Goal: Task Accomplishment & Management: Manage account settings

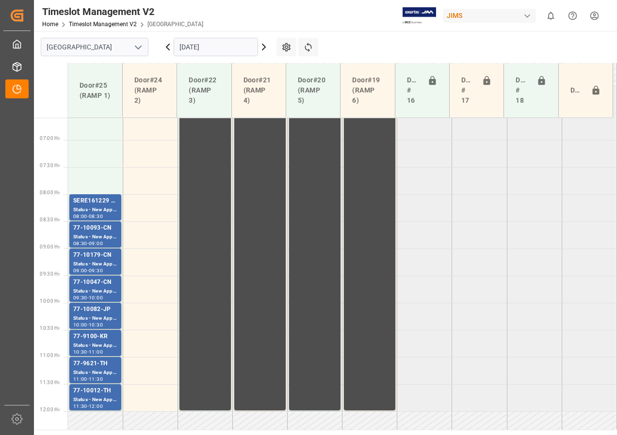
scroll to position [380, 0]
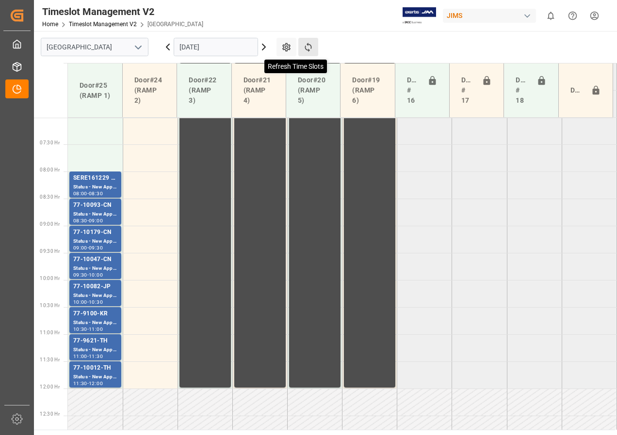
click at [307, 43] on icon at bounding box center [308, 47] width 10 height 10
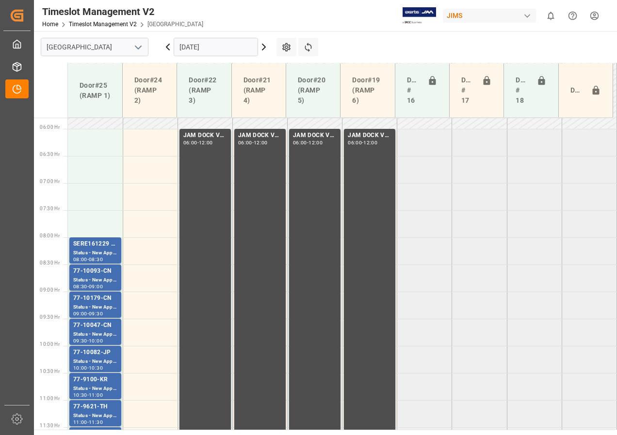
scroll to position [362, 0]
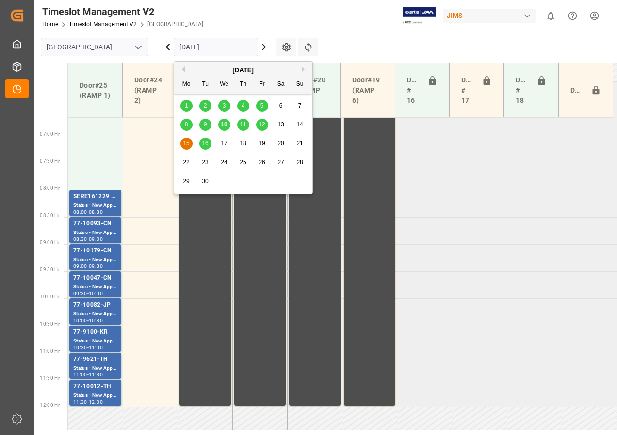
click at [199, 47] on input "[DATE]" at bounding box center [216, 47] width 84 height 18
click at [204, 142] on span "16" at bounding box center [205, 143] width 6 height 7
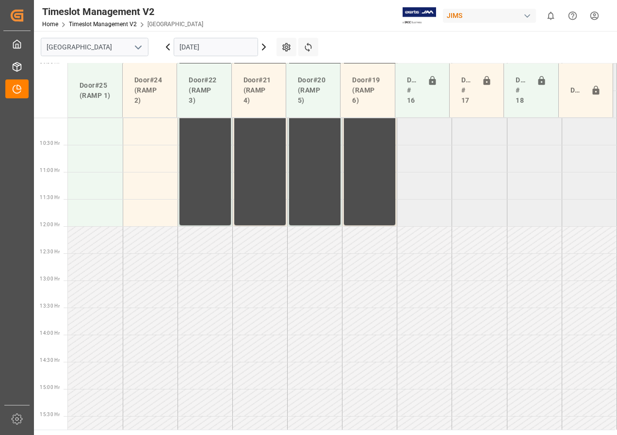
scroll to position [482, 0]
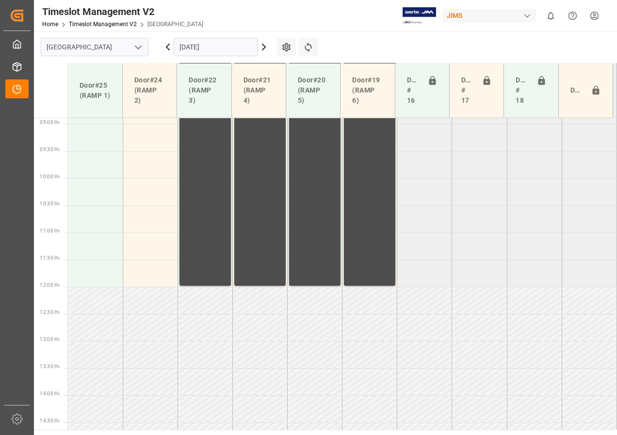
click at [188, 51] on input "[DATE]" at bounding box center [216, 47] width 84 height 18
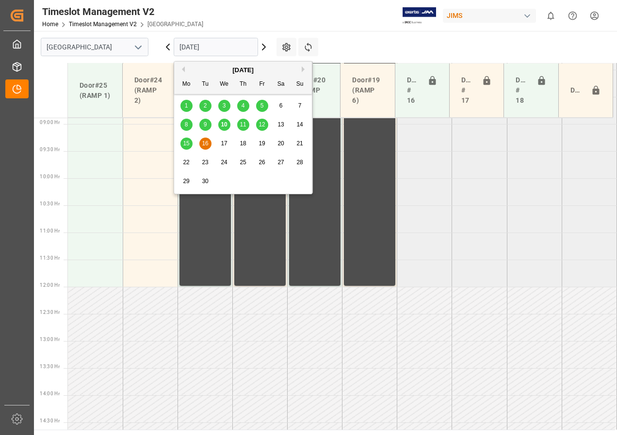
click at [259, 121] on div "12" at bounding box center [262, 125] width 12 height 12
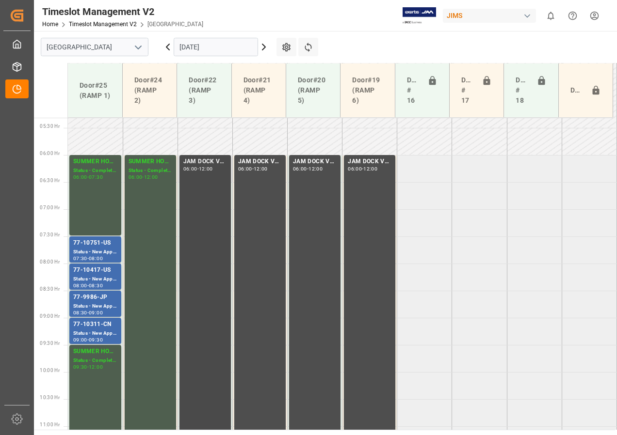
scroll to position [337, 0]
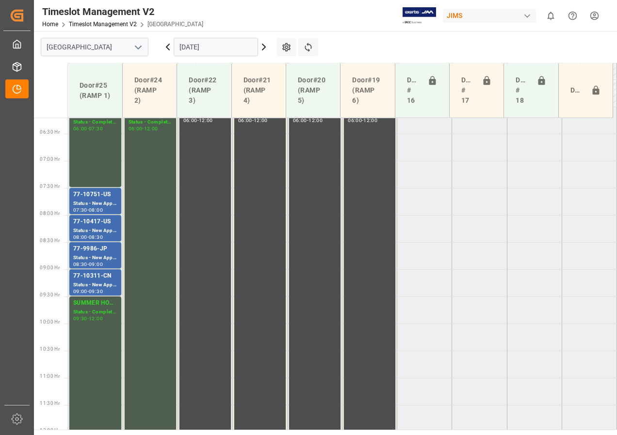
click at [207, 47] on input "[DATE]" at bounding box center [216, 47] width 84 height 18
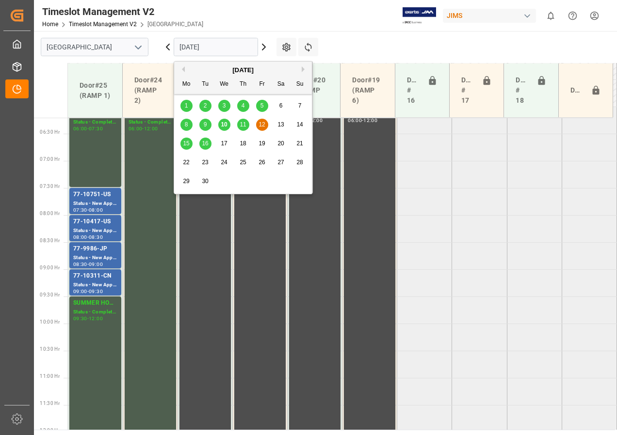
click at [241, 125] on span "11" at bounding box center [242, 124] width 6 height 7
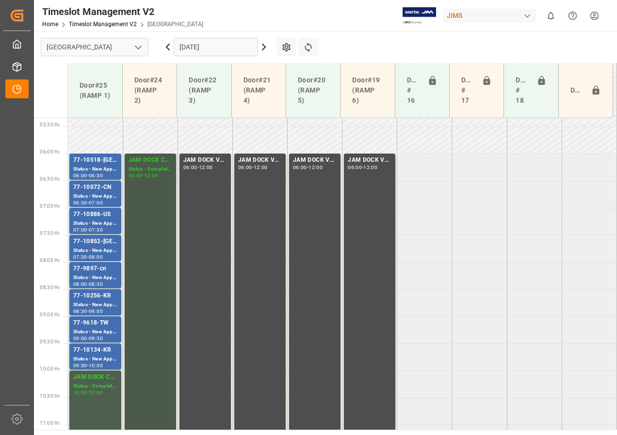
scroll to position [289, 0]
click at [95, 193] on div "Status - New Appointment" at bounding box center [95, 197] width 44 height 8
click at [97, 221] on div "Status - New Appointment" at bounding box center [95, 224] width 44 height 8
click at [97, 248] on div "Status - New Appointment" at bounding box center [95, 251] width 44 height 8
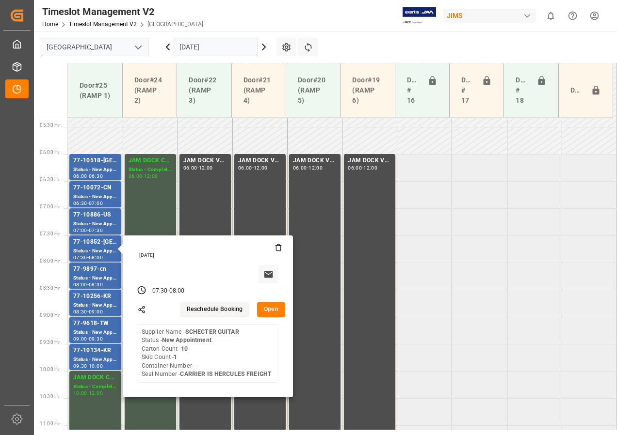
click at [271, 312] on button "Open" at bounding box center [271, 310] width 28 height 16
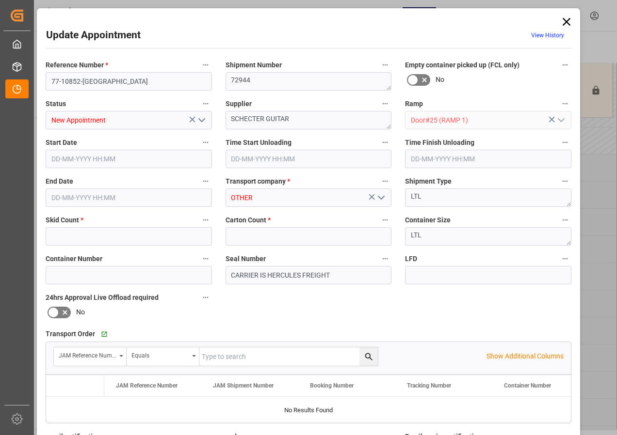
type input "1"
type input "10"
type input "[DATE] 07:30"
type input "[DATE] 08:00"
type input "[DATE] 17:14"
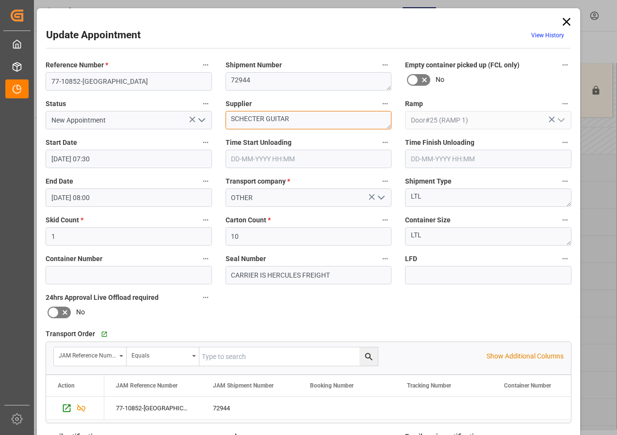
click at [292, 118] on textarea "SCHECTER GUITAR" at bounding box center [308, 120] width 166 height 18
click at [302, 120] on textarea "SCHECTER GUITAR IN" at bounding box center [308, 120] width 166 height 18
click at [298, 118] on textarea "SCHECTER GUITAR IN1(33)" at bounding box center [308, 120] width 166 height 18
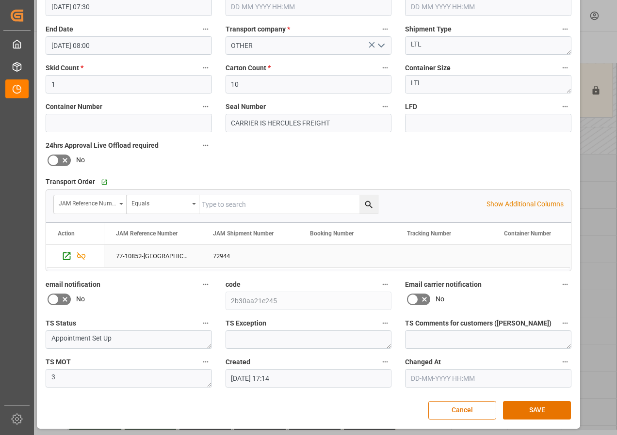
scroll to position [154, 0]
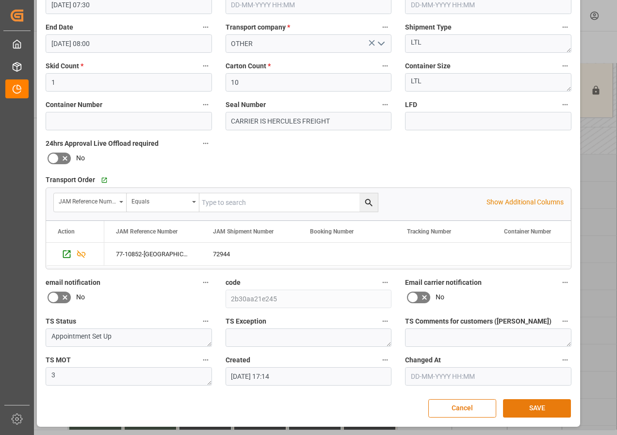
type textarea "SCHECTER GUITAR IN01(33)"
click at [524, 405] on button "SAVE" at bounding box center [537, 408] width 68 height 18
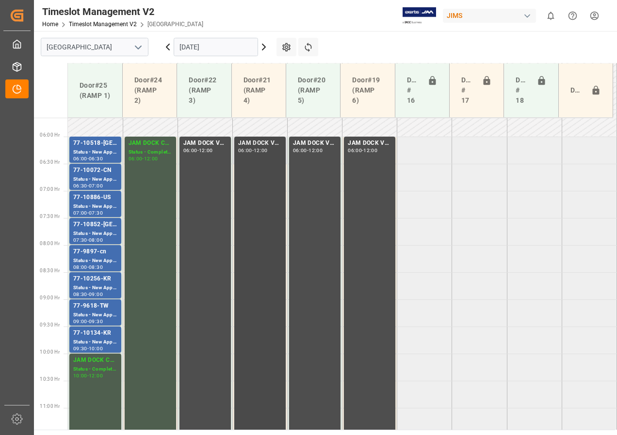
scroll to position [291, 0]
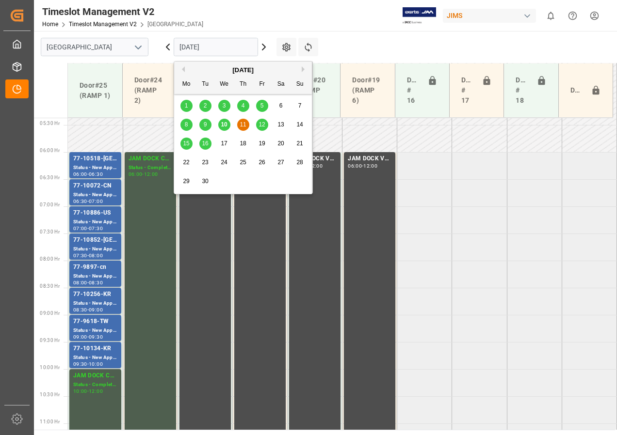
click at [210, 47] on input "[DATE]" at bounding box center [216, 47] width 84 height 18
click at [225, 125] on span "10" at bounding box center [224, 124] width 6 height 7
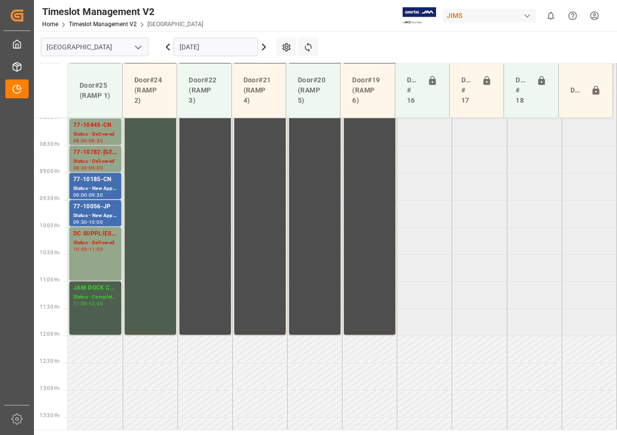
scroll to position [386, 0]
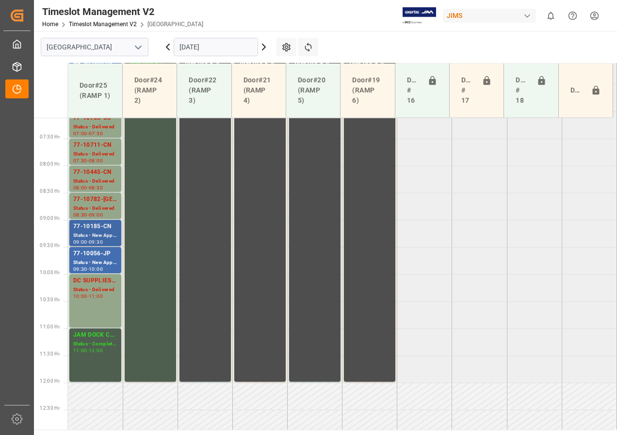
click at [106, 226] on div "77-10185-CN" at bounding box center [95, 227] width 44 height 10
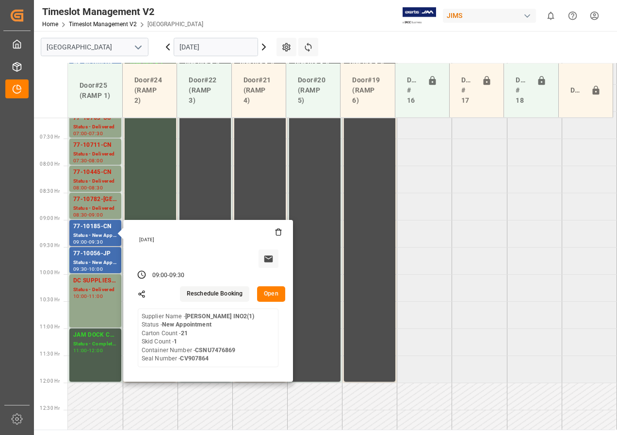
click at [213, 294] on button "Reschedule Booking" at bounding box center [214, 294] width 69 height 16
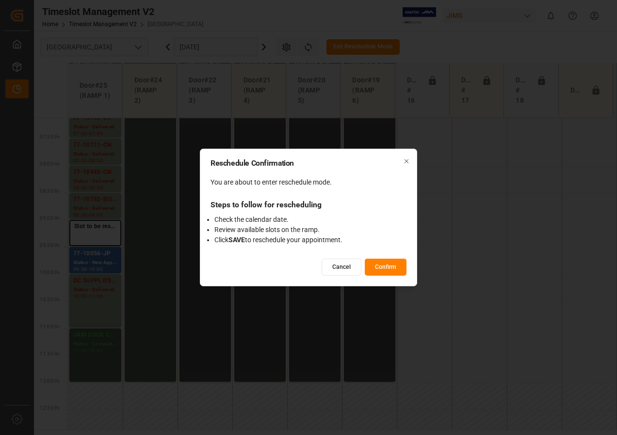
click at [405, 158] on icon "button" at bounding box center [406, 161] width 7 height 7
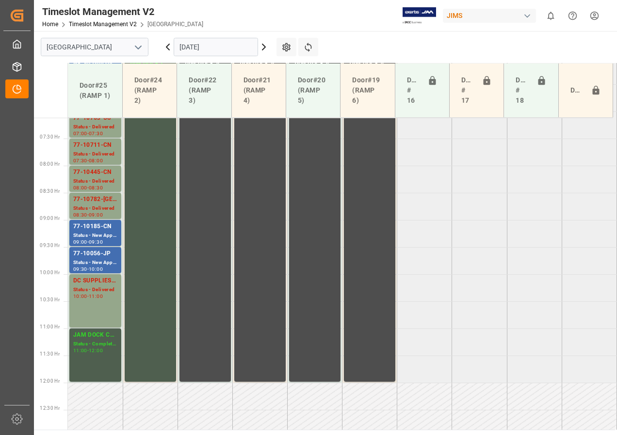
click at [266, 47] on icon at bounding box center [264, 47] width 12 height 12
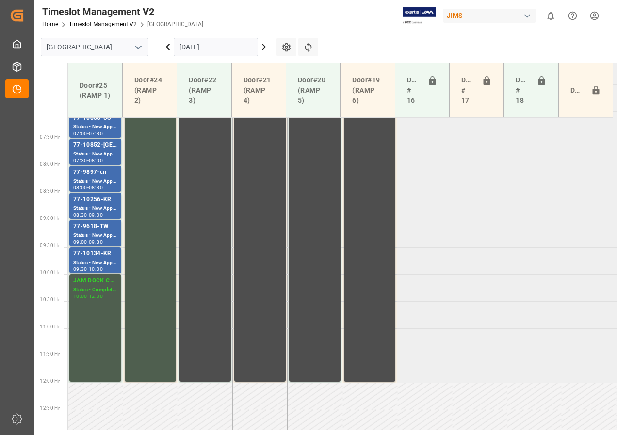
click at [167, 48] on icon at bounding box center [167, 47] width 3 height 6
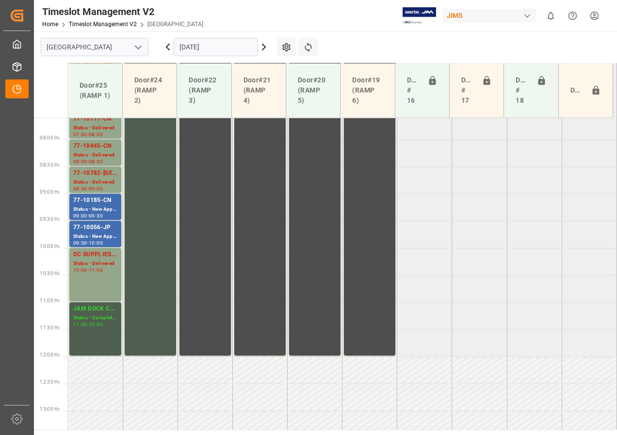
scroll to position [387, 0]
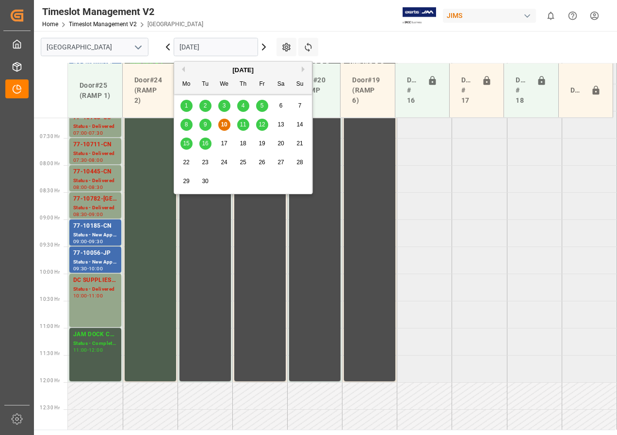
click at [204, 45] on input "[DATE]" at bounding box center [216, 47] width 84 height 18
click at [242, 124] on span "11" at bounding box center [242, 124] width 6 height 7
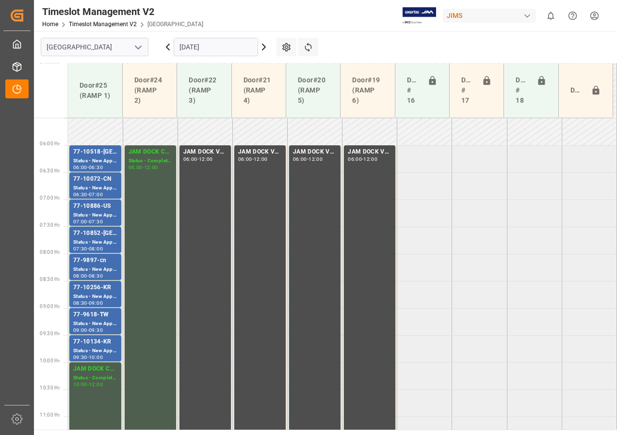
scroll to position [431, 0]
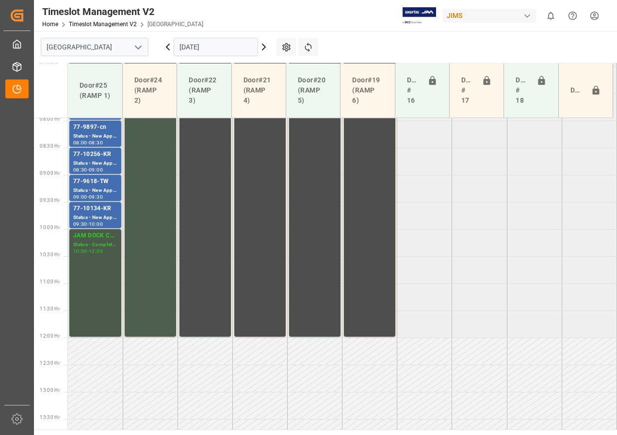
click at [92, 235] on div "JAM DOCK CONTROL" at bounding box center [95, 236] width 44 height 10
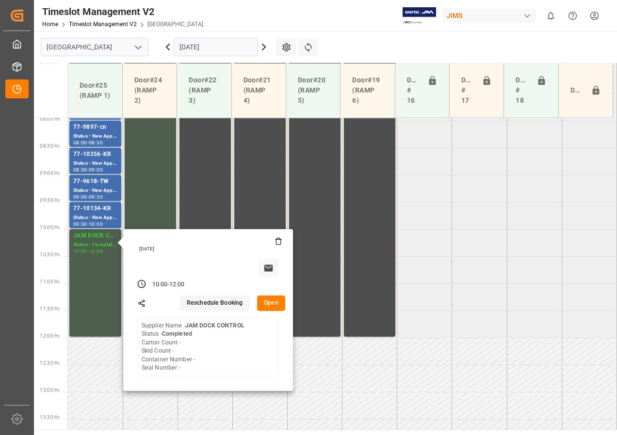
click at [270, 305] on button "Open" at bounding box center [271, 304] width 28 height 16
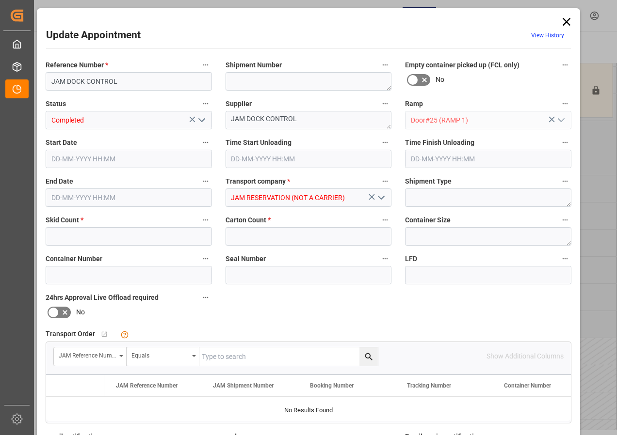
type input "0"
type input "[DATE] 10:00"
type input "[DATE] 12:00"
type input "[DATE] 13:51"
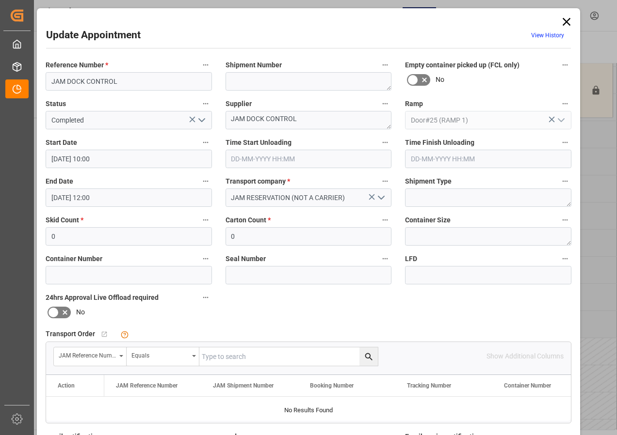
click at [73, 159] on input "[DATE] 10:00" at bounding box center [129, 159] width 166 height 18
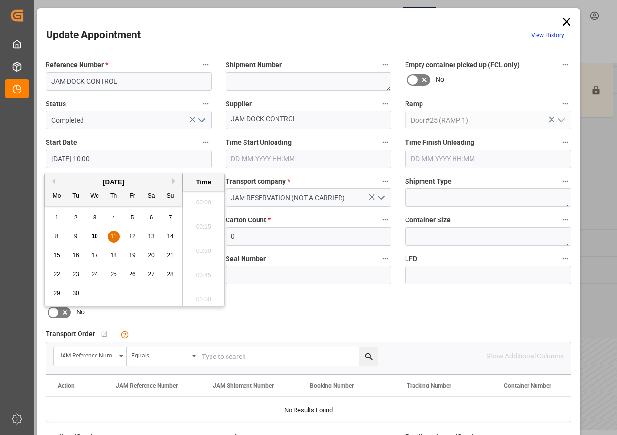
scroll to position [924, 0]
click at [111, 233] on span "11" at bounding box center [113, 236] width 6 height 7
click at [202, 297] on li "11:00" at bounding box center [203, 297] width 41 height 24
type input "[DATE] 11:00"
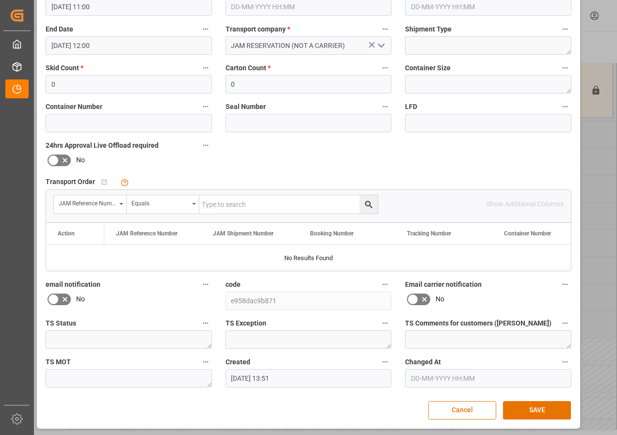
scroll to position [154, 0]
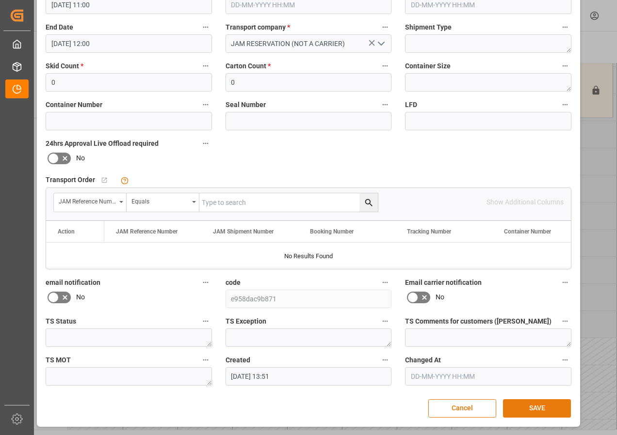
click at [530, 407] on button "SAVE" at bounding box center [537, 408] width 68 height 18
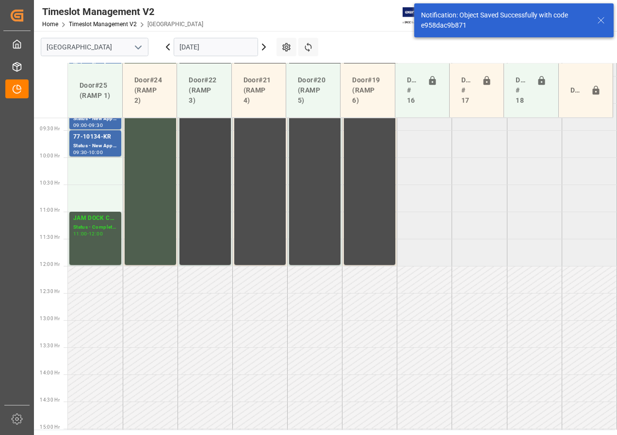
scroll to position [412, 0]
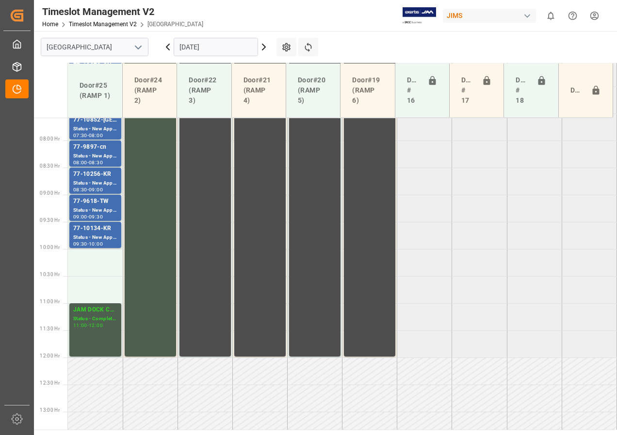
click at [167, 47] on icon at bounding box center [167, 47] width 3 height 6
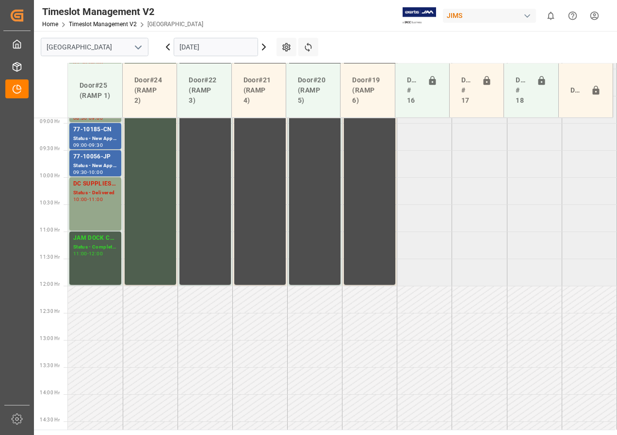
scroll to position [338, 0]
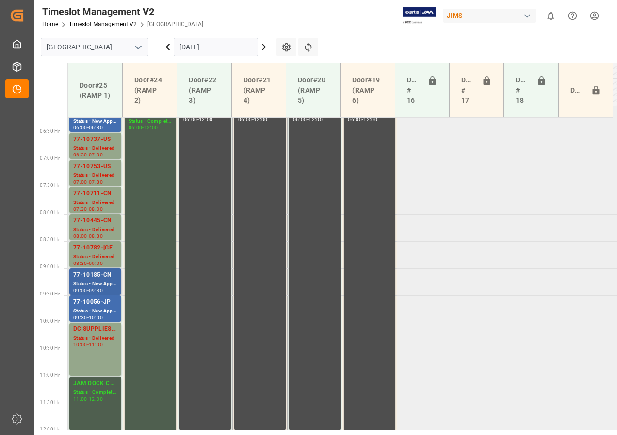
click at [95, 281] on div "Status - New Appointment" at bounding box center [95, 284] width 44 height 8
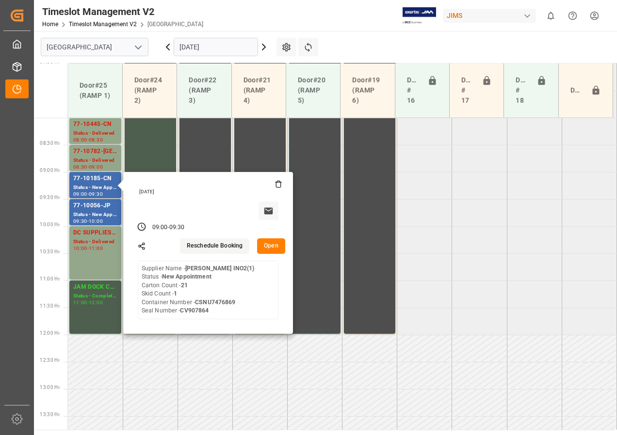
scroll to position [435, 0]
click at [270, 248] on button "Open" at bounding box center [271, 246] width 28 height 16
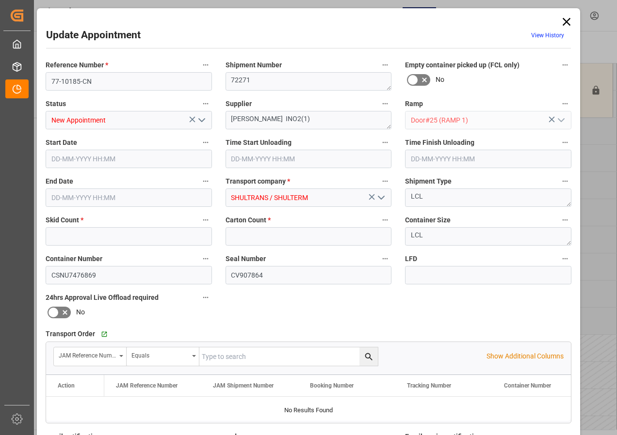
type input "1"
type input "21"
type input "[DATE] 09:00"
type input "[DATE] 09:30"
type input "[DATE] 15:38"
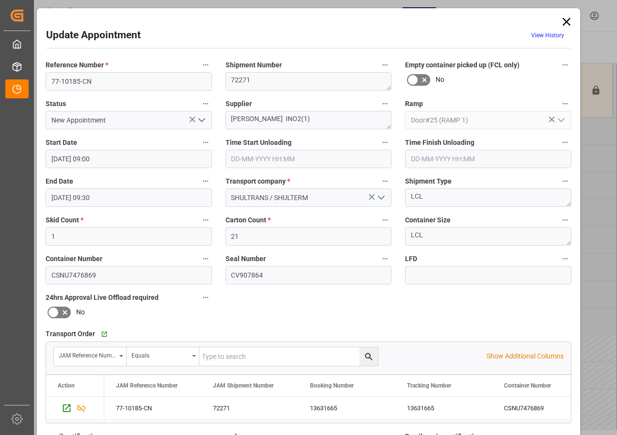
click at [59, 159] on input "[DATE] 09:00" at bounding box center [129, 159] width 166 height 18
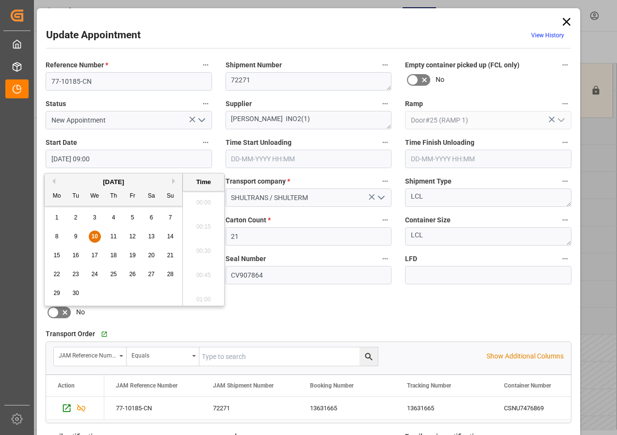
scroll to position [827, 0]
click at [111, 235] on span "11" at bounding box center [113, 236] width 6 height 7
click at [200, 197] on li "10:00" at bounding box center [203, 200] width 41 height 24
type input "[DATE] 10:00"
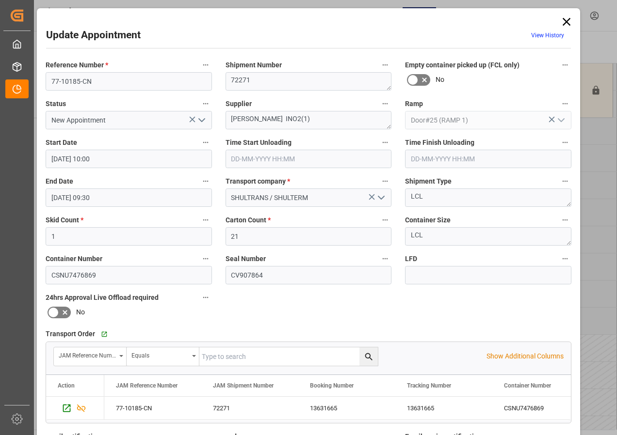
click at [59, 200] on input "[DATE] 09:30" at bounding box center [129, 198] width 166 height 18
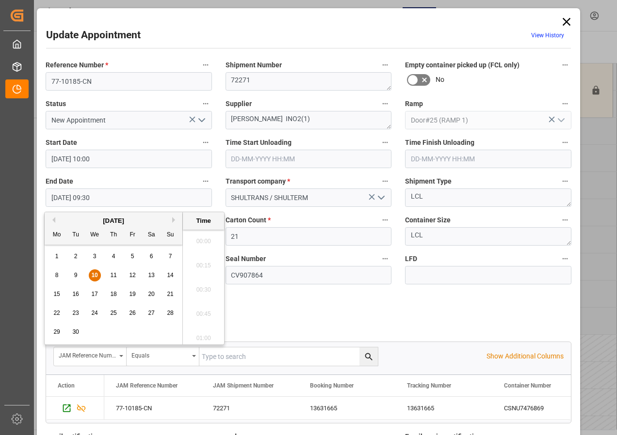
scroll to position [876, 0]
click at [112, 274] on span "11" at bounding box center [113, 275] width 6 height 7
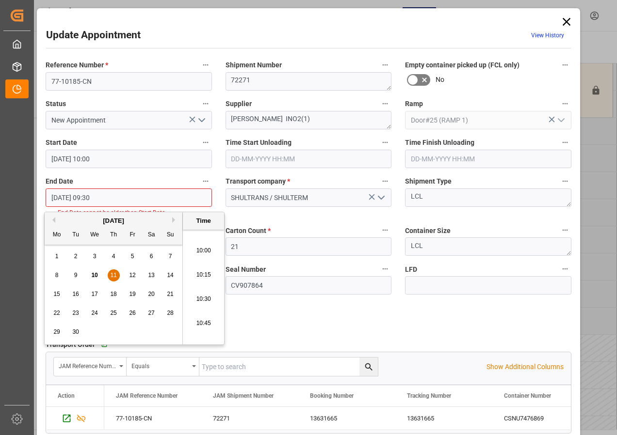
scroll to position [1021, 0]
click at [206, 237] on li "10:30" at bounding box center [203, 238] width 41 height 24
type input "[DATE] 10:30"
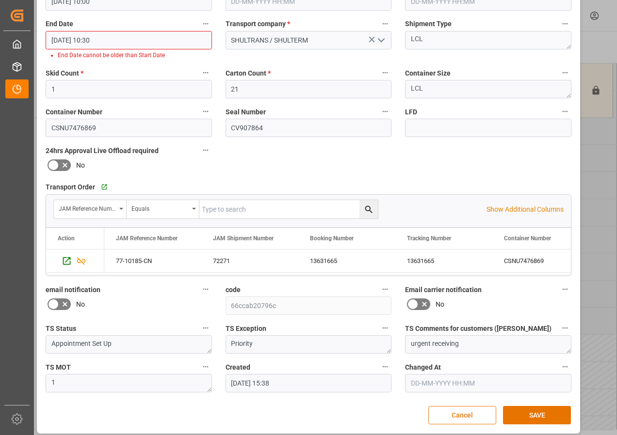
scroll to position [164, 0]
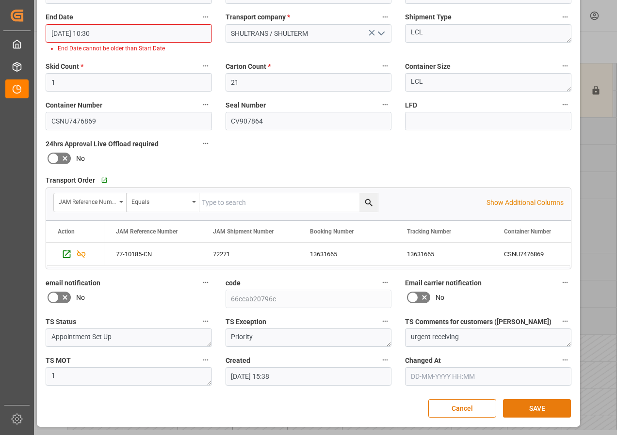
click at [517, 407] on button "SAVE" at bounding box center [537, 408] width 68 height 18
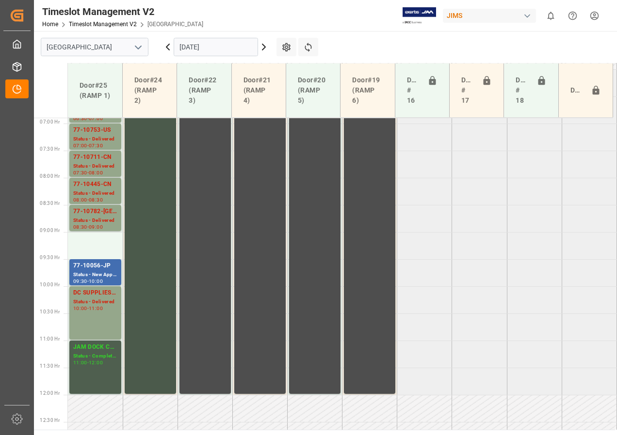
scroll to position [357, 0]
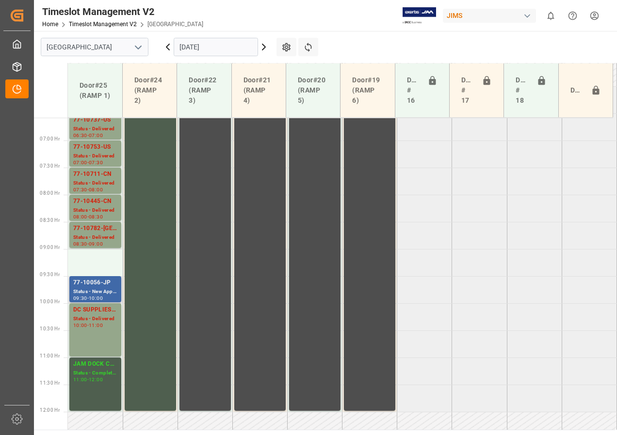
click at [86, 289] on div "Status - New Appointment" at bounding box center [95, 292] width 44 height 8
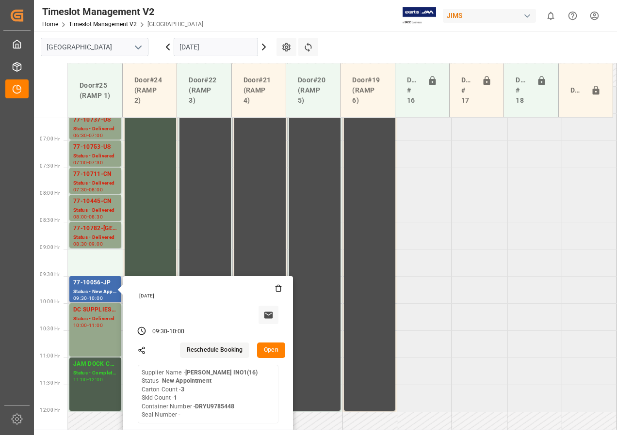
click at [269, 350] on button "Open" at bounding box center [271, 351] width 28 height 16
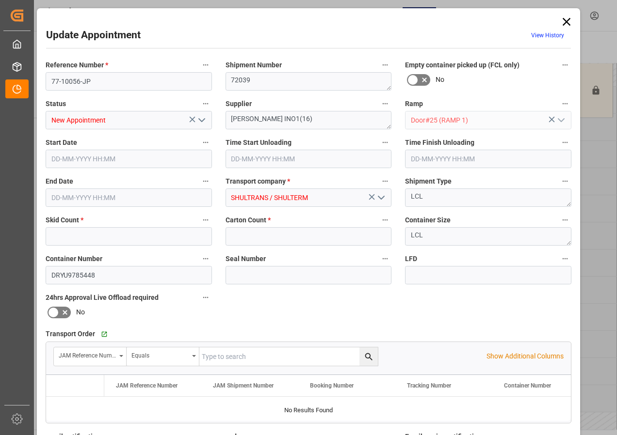
type input "1"
type input "3"
type input "[DATE] 09:30"
type input "[DATE] 10:00"
type input "[DATE] 15:39"
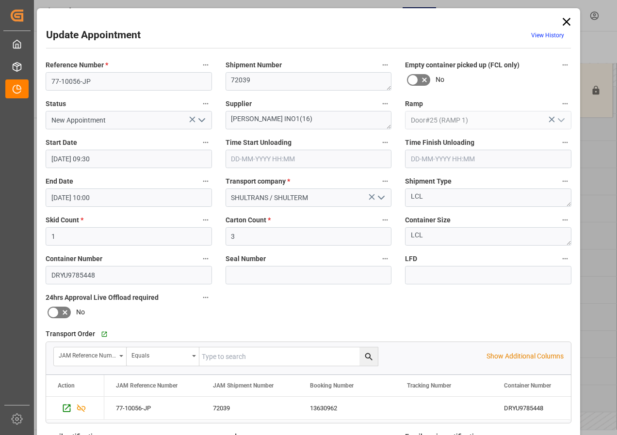
click at [57, 159] on input "[DATE] 09:30" at bounding box center [129, 159] width 166 height 18
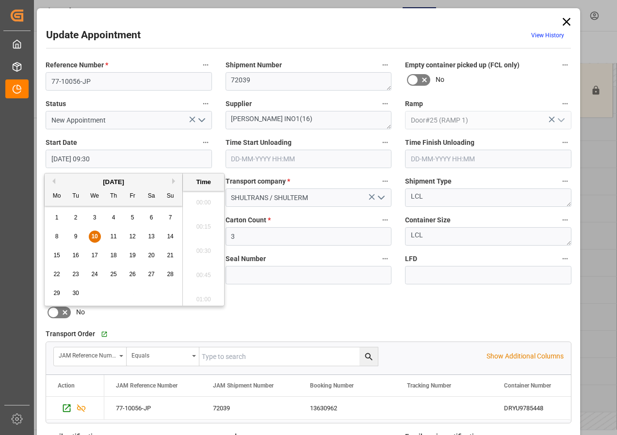
scroll to position [876, 0]
click at [111, 236] on span "11" at bounding box center [113, 236] width 6 height 7
click at [203, 246] on li "10:30" at bounding box center [203, 248] width 41 height 24
type input "[DATE] 10:30"
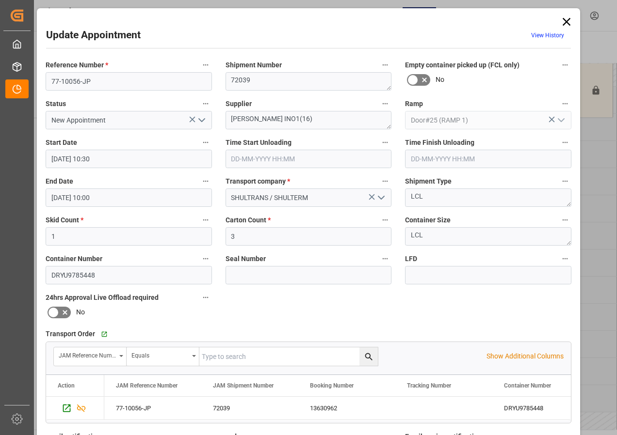
click at [66, 195] on input "[DATE] 10:00" at bounding box center [129, 198] width 166 height 18
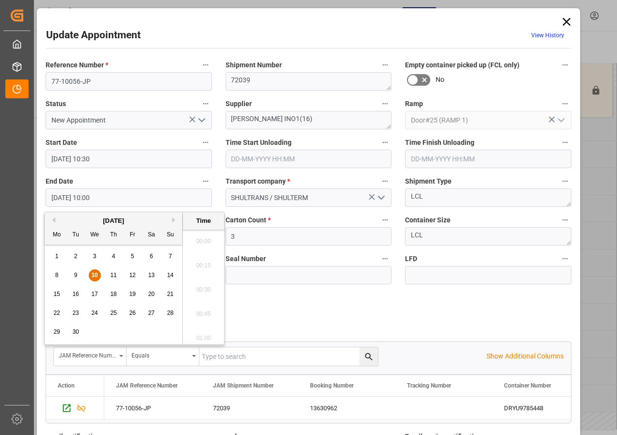
scroll to position [924, 0]
click at [115, 274] on span "11" at bounding box center [113, 275] width 6 height 7
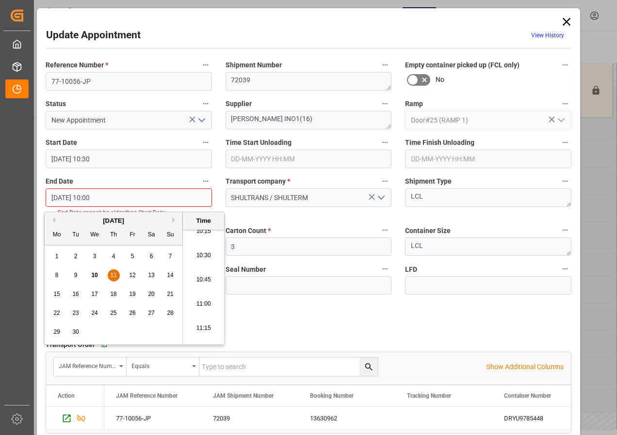
scroll to position [1021, 0]
click at [202, 285] on li "11:00" at bounding box center [203, 287] width 41 height 24
type input "[DATE] 11:00"
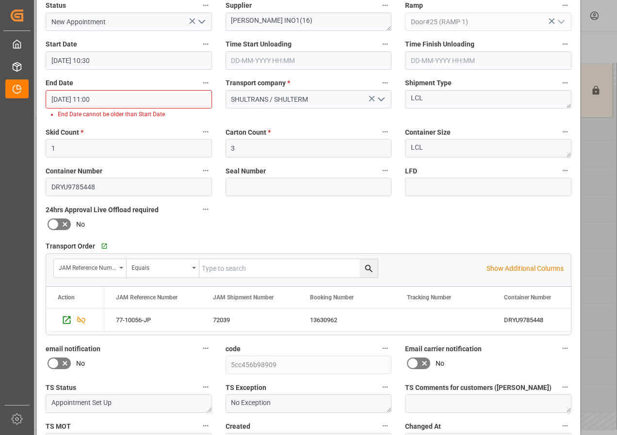
scroll to position [164, 0]
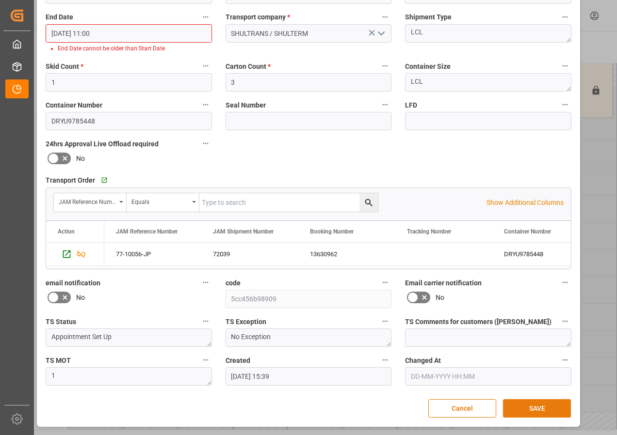
click at [540, 410] on button "SAVE" at bounding box center [537, 408] width 68 height 18
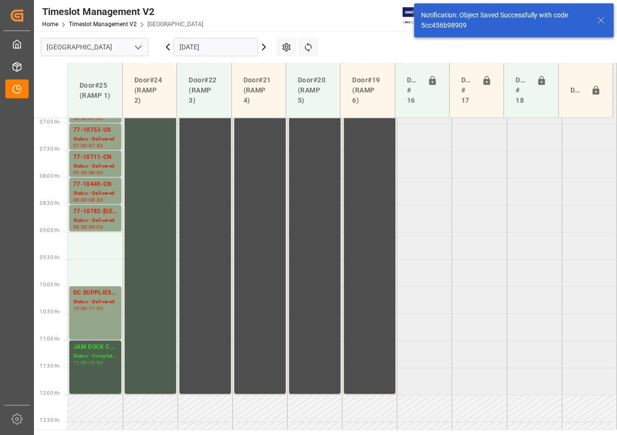
scroll to position [357, 0]
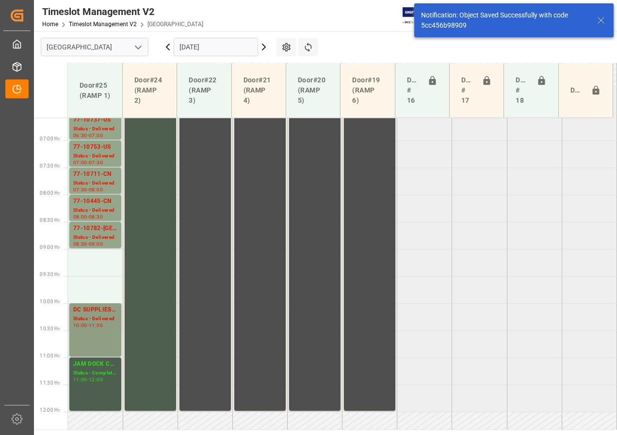
click at [92, 317] on div "Status - Delivered" at bounding box center [95, 319] width 44 height 8
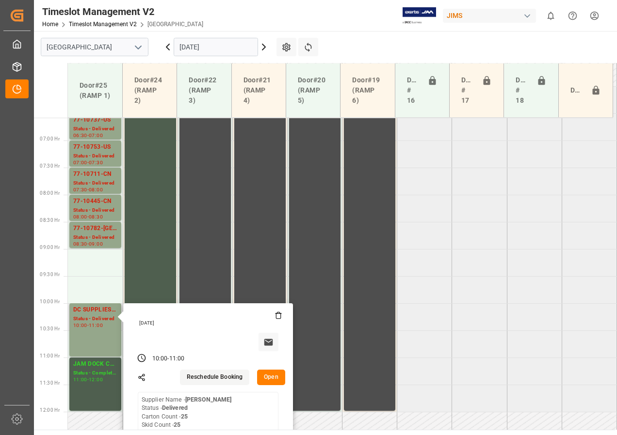
click at [276, 376] on button "Open" at bounding box center [271, 378] width 28 height 16
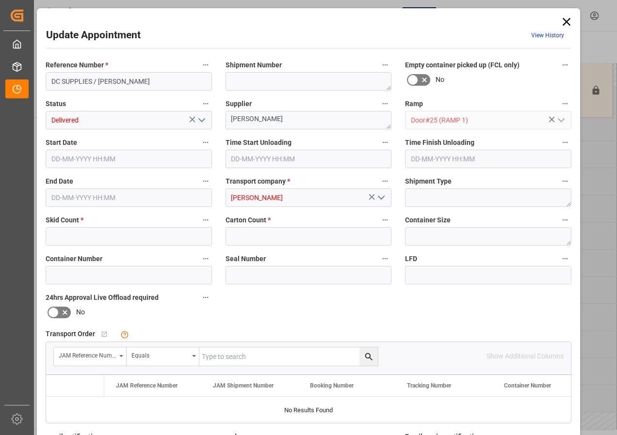
type input "25"
type input "[DATE] 10:00"
type input "[DATE] 13:00"
type input "[DATE] 11:00"
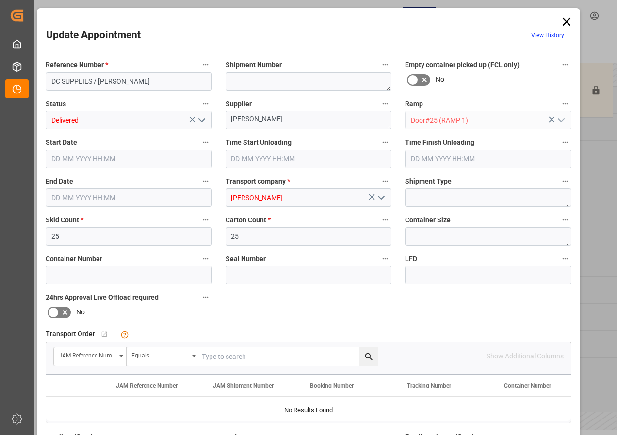
type input "[DATE] 17:13"
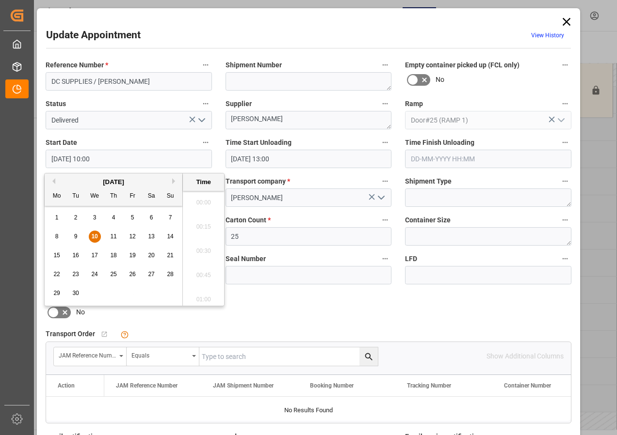
click at [66, 157] on input "[DATE] 10:00" at bounding box center [129, 159] width 166 height 18
click at [93, 235] on span "10" at bounding box center [94, 236] width 6 height 7
click at [202, 199] on li "09:00" at bounding box center [203, 200] width 41 height 24
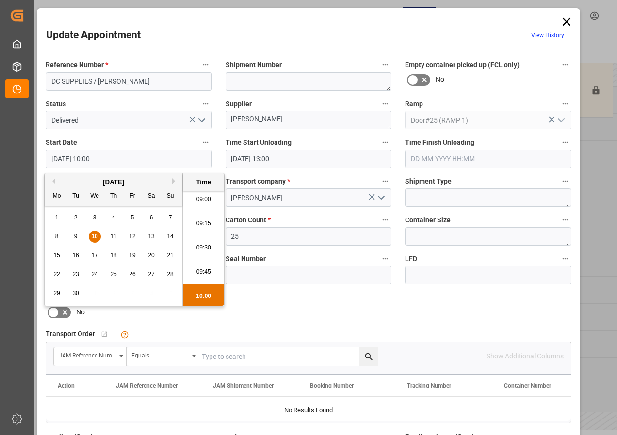
type input "[DATE] 09:00"
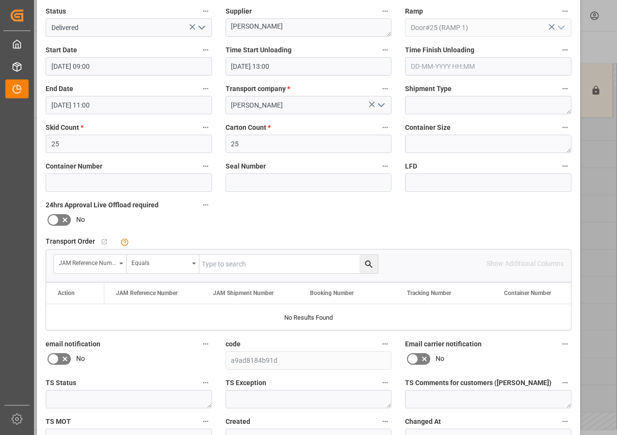
scroll to position [145, 0]
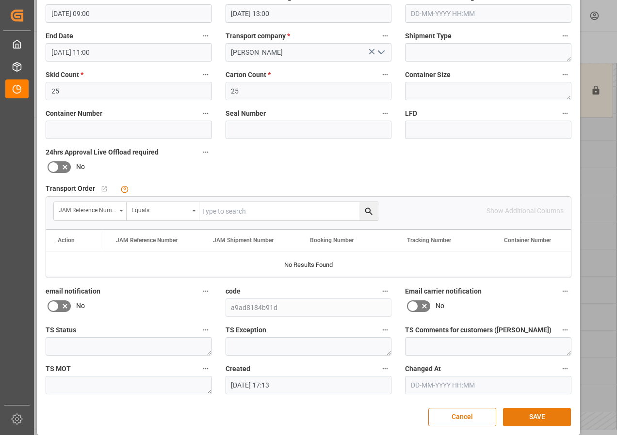
click at [555, 417] on button "SAVE" at bounding box center [537, 417] width 68 height 18
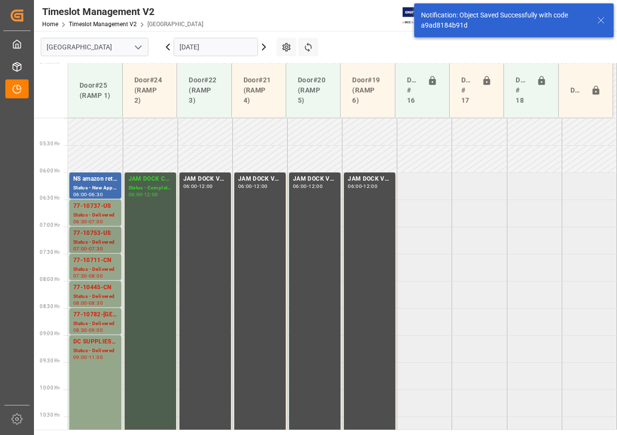
scroll to position [254, 0]
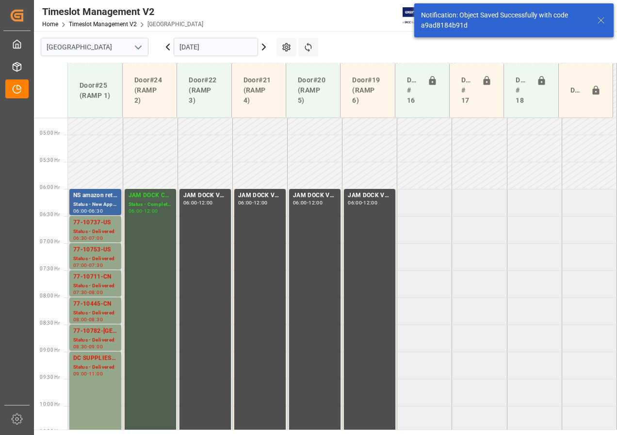
click at [81, 197] on div "NS amazon returns" at bounding box center [95, 196] width 44 height 10
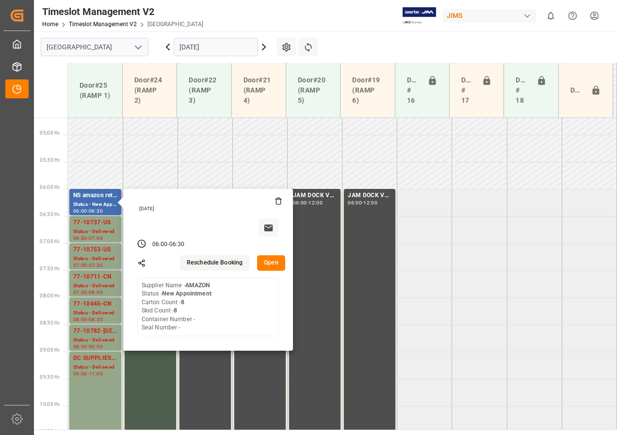
click at [271, 264] on button "Open" at bounding box center [271, 263] width 28 height 16
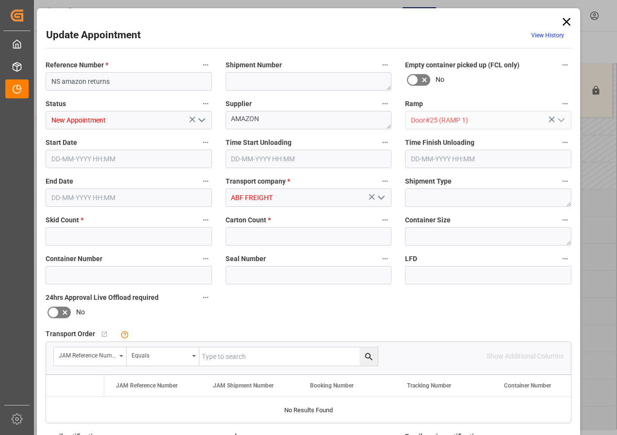
type input "8"
type input "[DATE] 06:00"
type input "[DATE] 06:30"
type input "[DATE] 16:53"
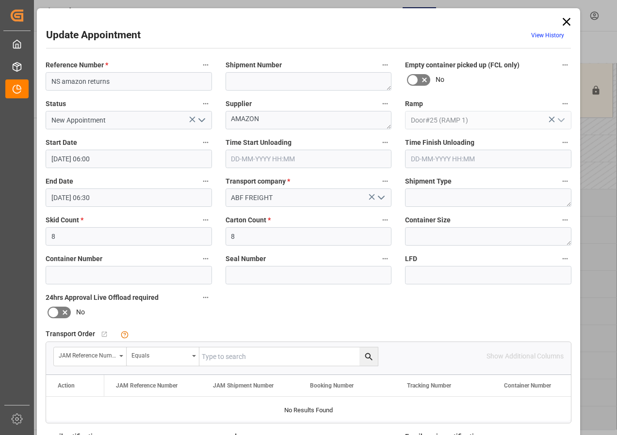
click at [198, 121] on icon "open menu" at bounding box center [202, 120] width 12 height 12
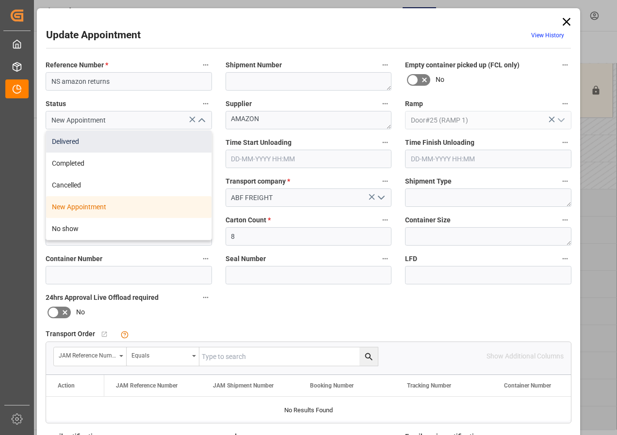
click at [66, 142] on div "Delivered" at bounding box center [128, 142] width 165 height 22
type input "Delivered"
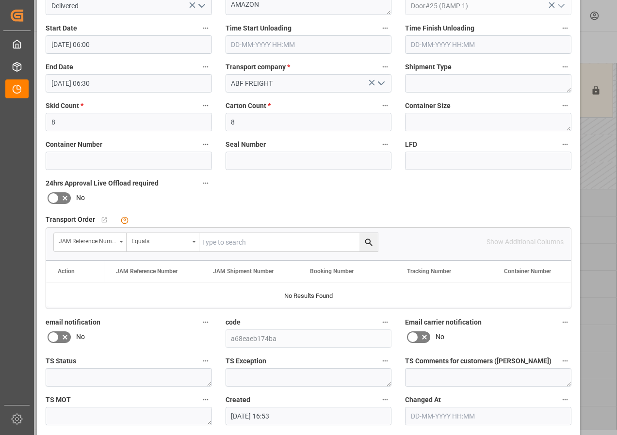
scroll to position [145, 0]
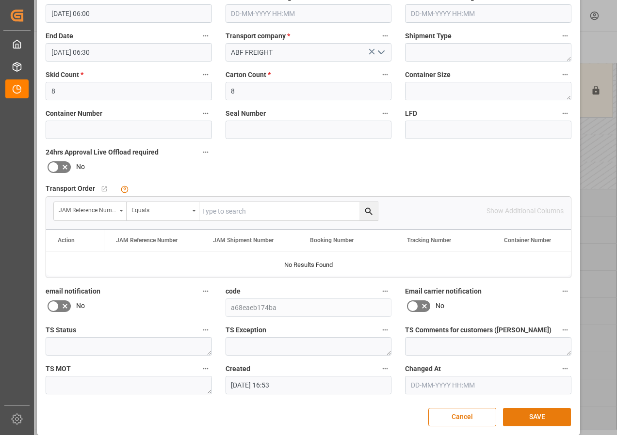
click at [533, 418] on button "SAVE" at bounding box center [537, 417] width 68 height 18
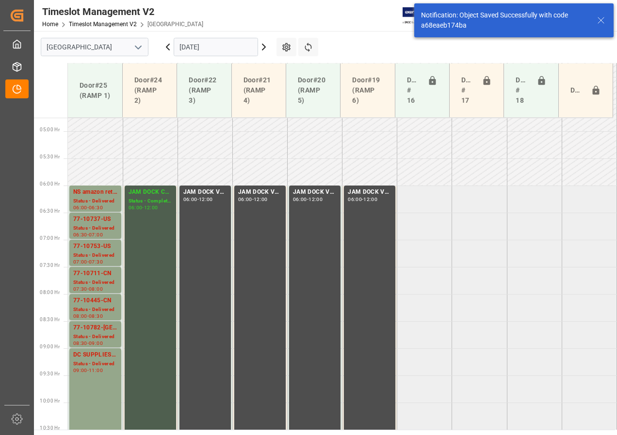
scroll to position [285, 0]
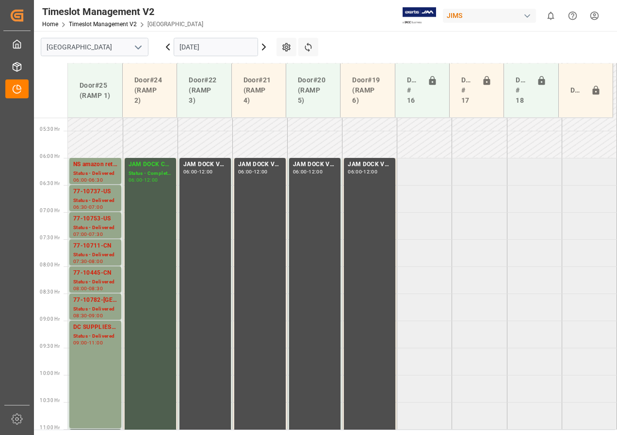
click at [263, 46] on icon at bounding box center [264, 47] width 12 height 12
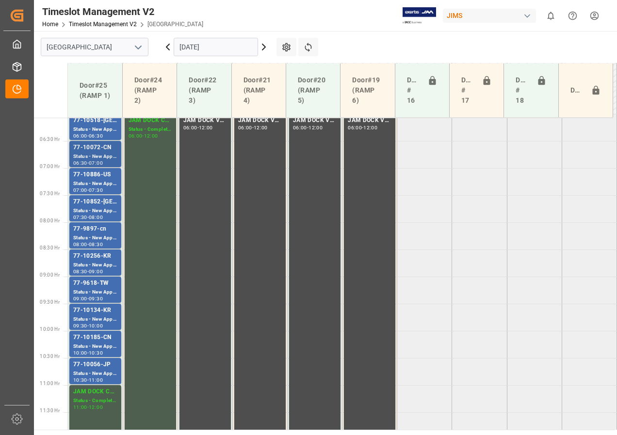
scroll to position [281, 0]
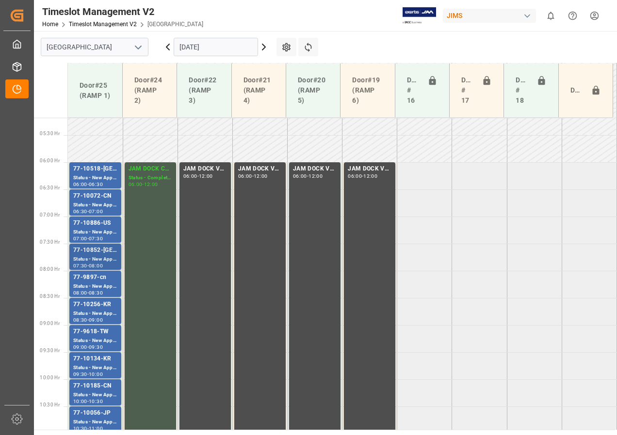
click at [99, 254] on div "77-10852-[GEOGRAPHIC_DATA]" at bounding box center [95, 251] width 44 height 10
click at [104, 287] on div "Status - New Appointment" at bounding box center [95, 287] width 44 height 8
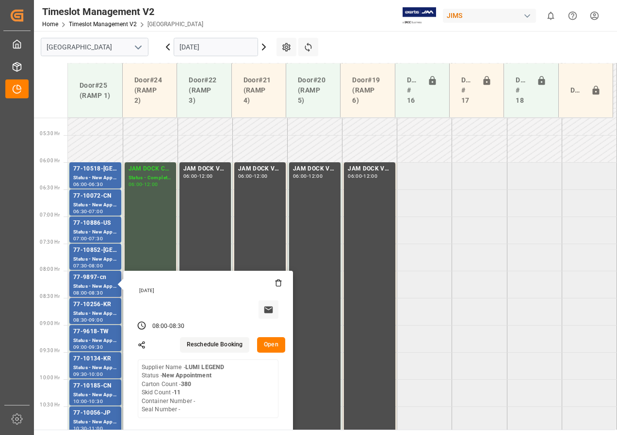
click at [269, 348] on button "Open" at bounding box center [271, 345] width 28 height 16
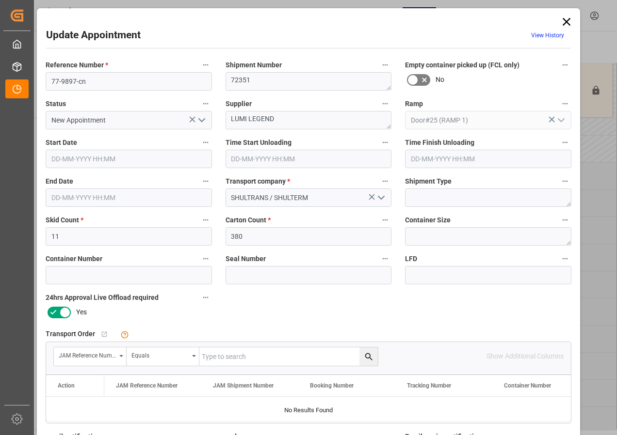
type input "[DATE] 08:00"
type input "[DATE] 08:30"
type input "[DATE] 15:18"
click at [570, 22] on icon at bounding box center [566, 22] width 14 height 14
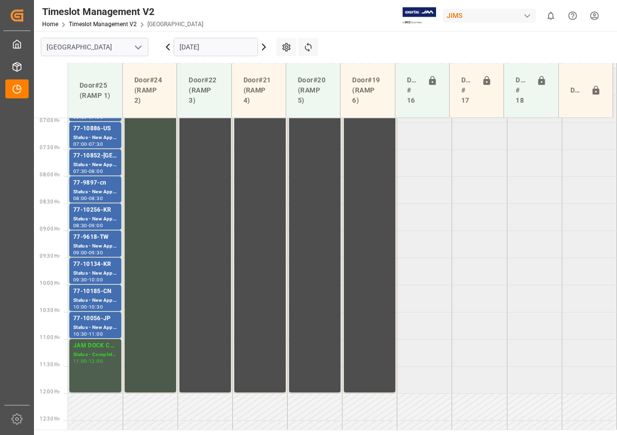
scroll to position [378, 0]
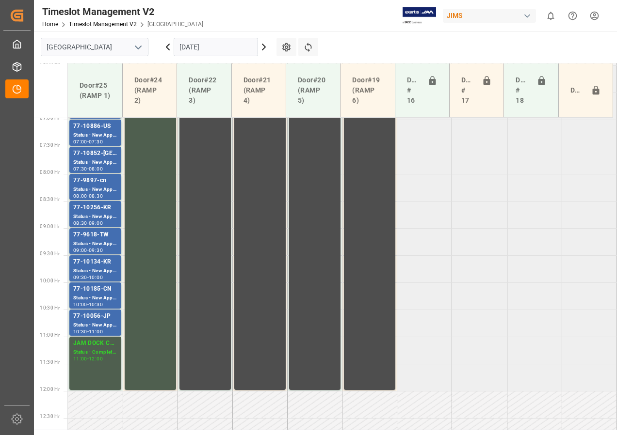
click at [264, 46] on icon at bounding box center [263, 47] width 3 height 6
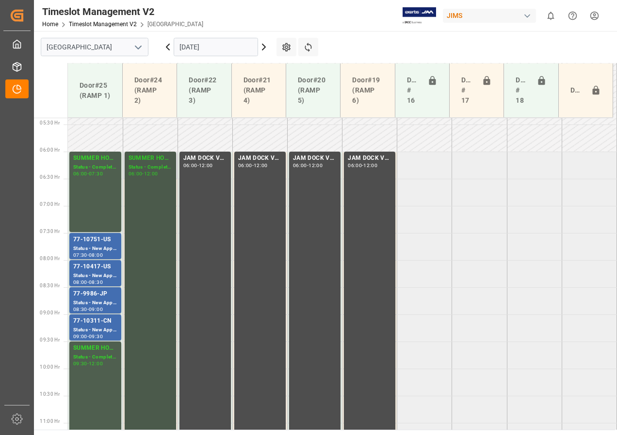
scroll to position [289, 0]
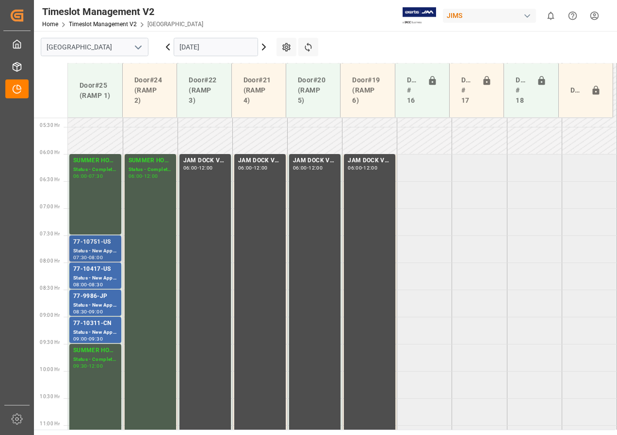
click at [97, 247] on div "Status - New Appointment" at bounding box center [95, 251] width 44 height 8
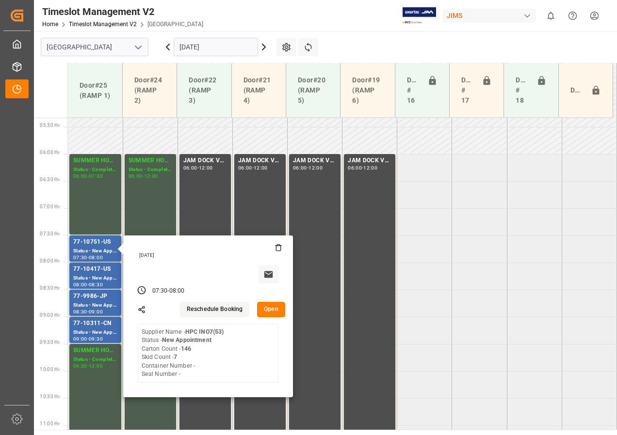
click at [273, 312] on button "Open" at bounding box center [271, 310] width 28 height 16
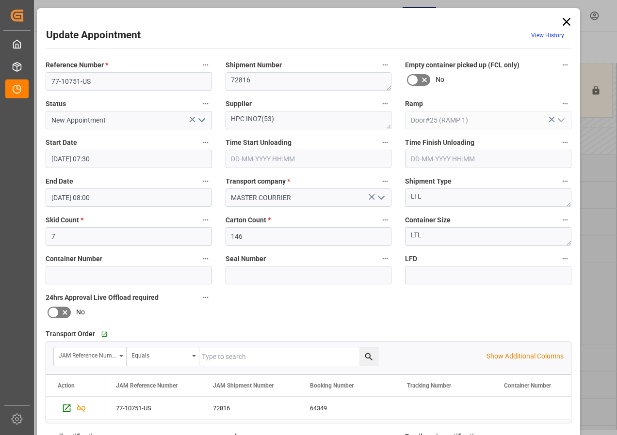
drag, startPoint x: 563, startPoint y: 18, endPoint x: 554, endPoint y: 23, distance: 10.2
click at [563, 18] on icon at bounding box center [566, 22] width 14 height 14
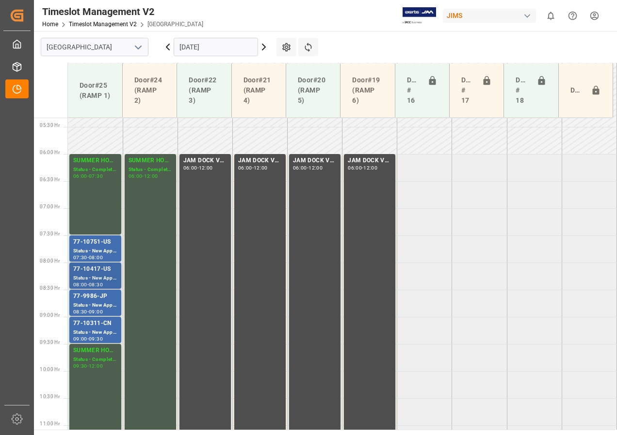
click at [98, 271] on div "77-10417-US" at bounding box center [95, 270] width 44 height 10
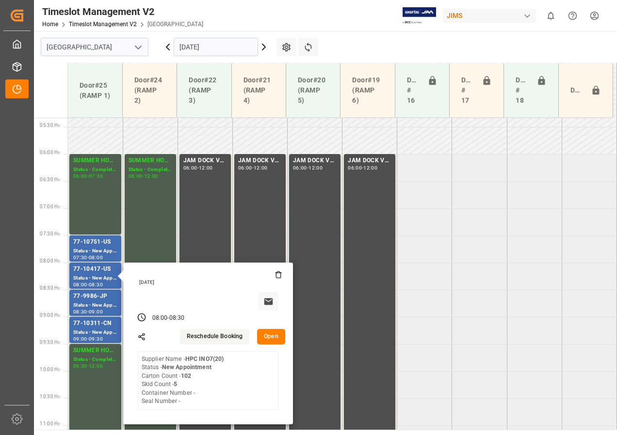
click at [269, 334] on button "Open" at bounding box center [271, 337] width 28 height 16
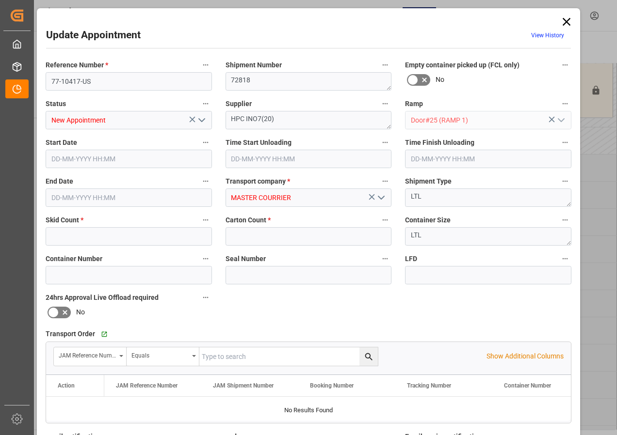
type input "5"
type input "102"
type input "[DATE] 08:00"
type input "[DATE] 08:30"
type input "[DATE] 14:38"
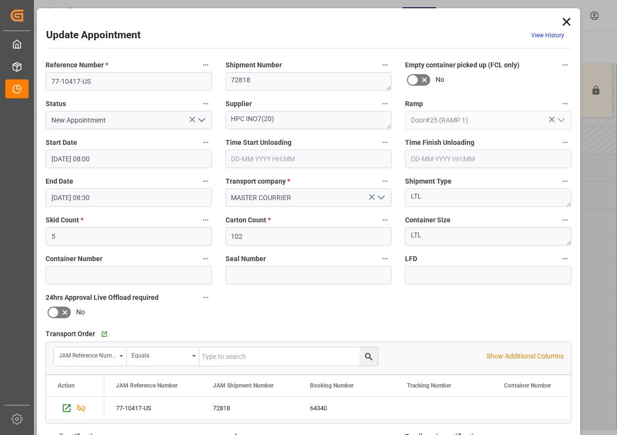
click at [564, 17] on icon at bounding box center [566, 22] width 14 height 14
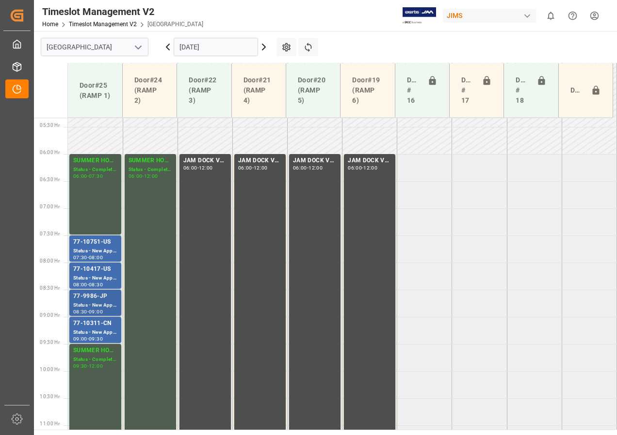
click at [94, 302] on div "Status - New Appointment" at bounding box center [95, 305] width 44 height 8
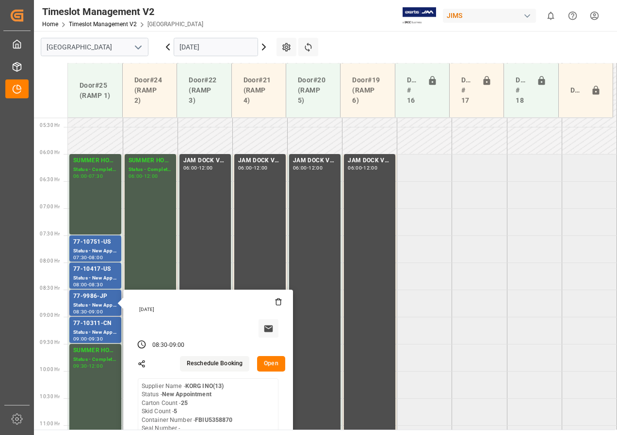
click at [270, 360] on button "Open" at bounding box center [271, 364] width 28 height 16
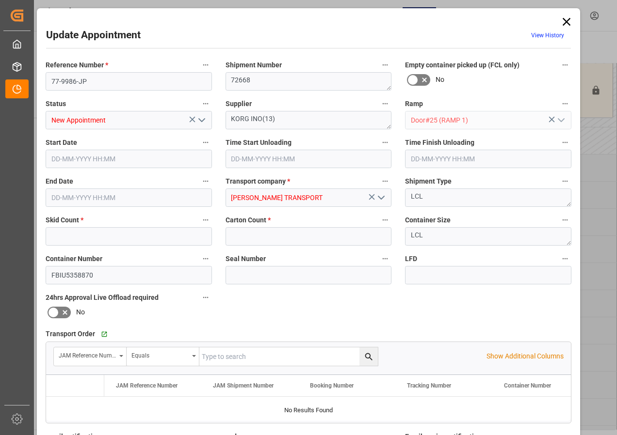
type input "5"
type input "25"
type input "[DATE] 08:30"
type input "[DATE] 09:00"
type input "[DATE] 13:18"
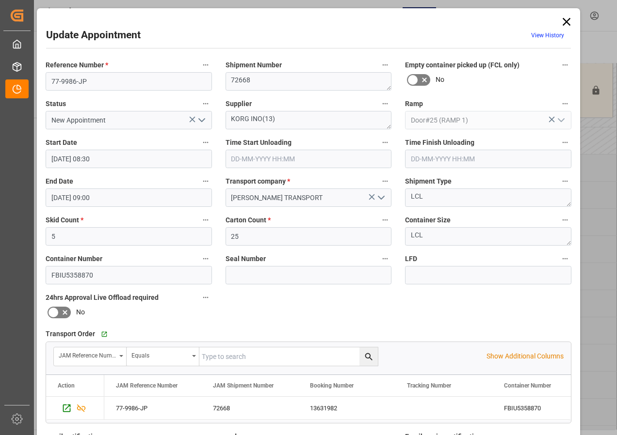
click at [565, 18] on icon at bounding box center [566, 22] width 14 height 14
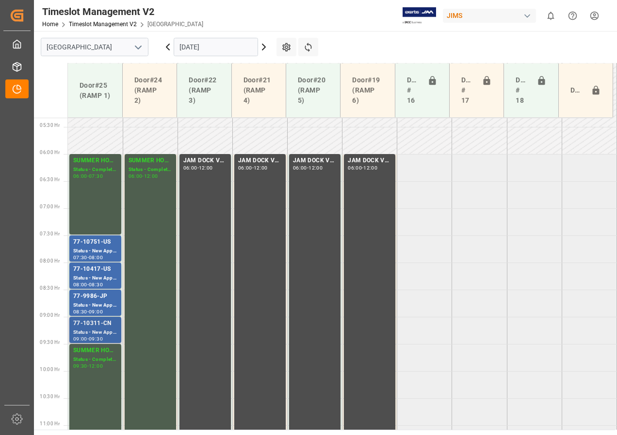
click at [90, 320] on div "77-10311-CN" at bounding box center [95, 324] width 44 height 10
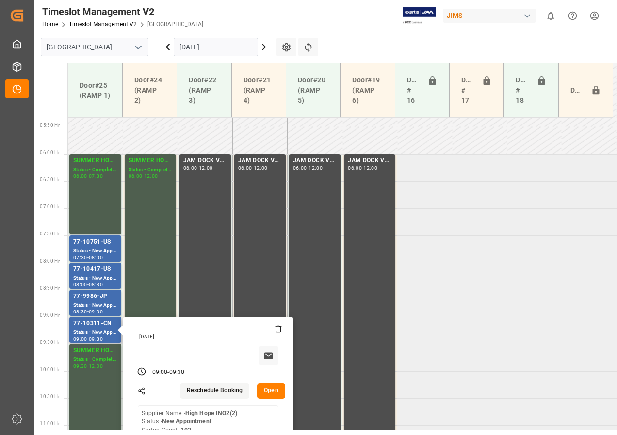
click at [269, 393] on button "Open" at bounding box center [271, 391] width 28 height 16
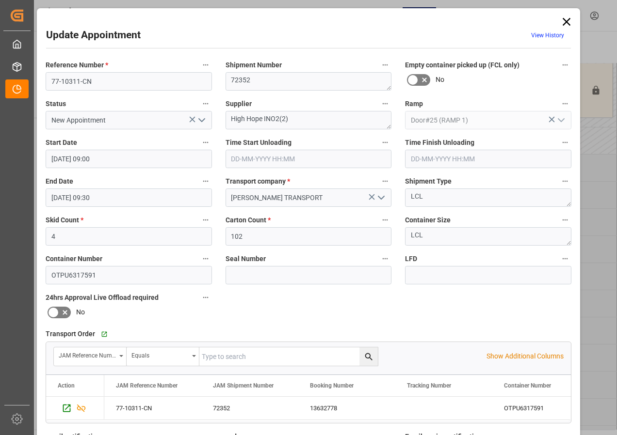
click at [562, 22] on icon at bounding box center [566, 22] width 14 height 14
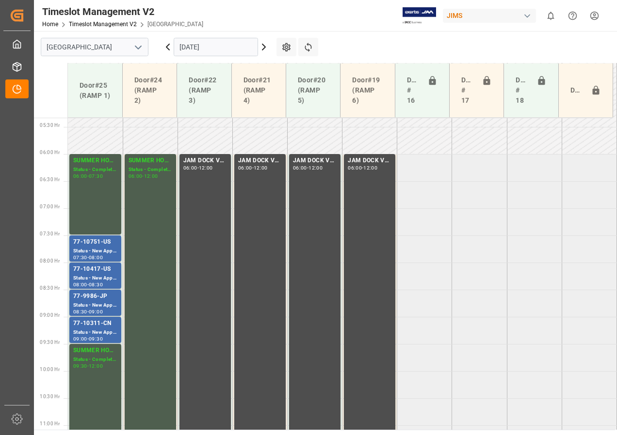
click at [251, 47] on input "[DATE]" at bounding box center [216, 47] width 84 height 18
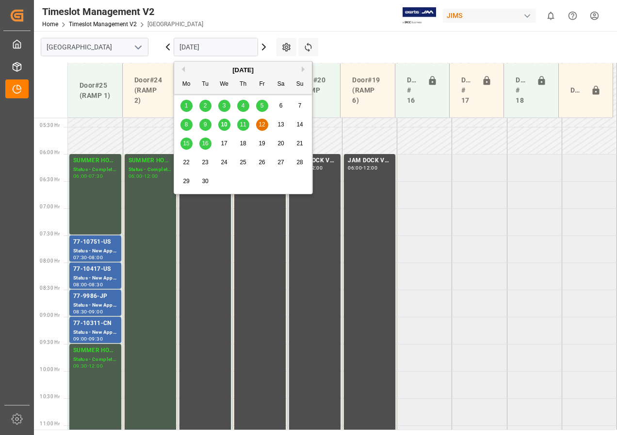
click at [205, 144] on span "16" at bounding box center [205, 143] width 6 height 7
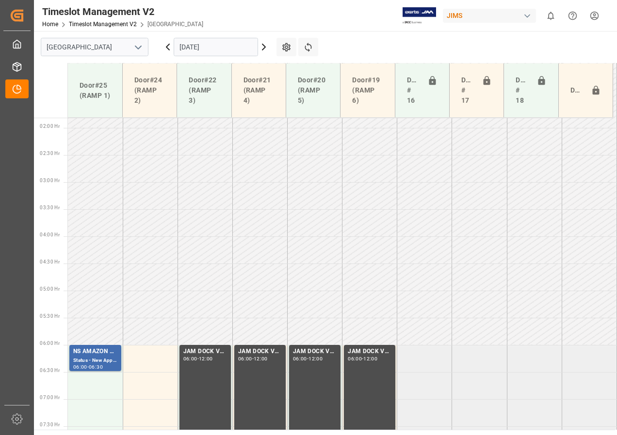
scroll to position [144, 0]
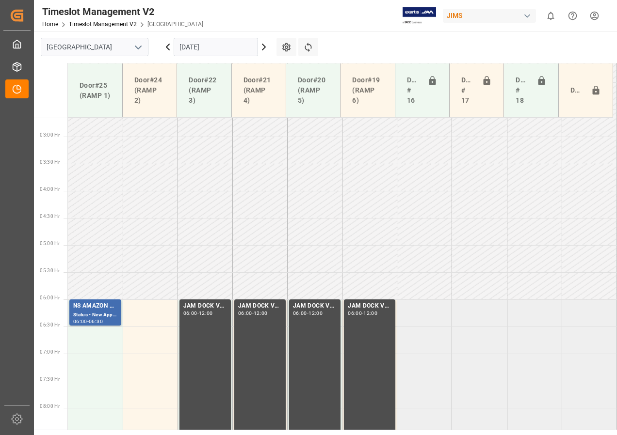
click at [188, 46] on input "[DATE]" at bounding box center [216, 47] width 84 height 18
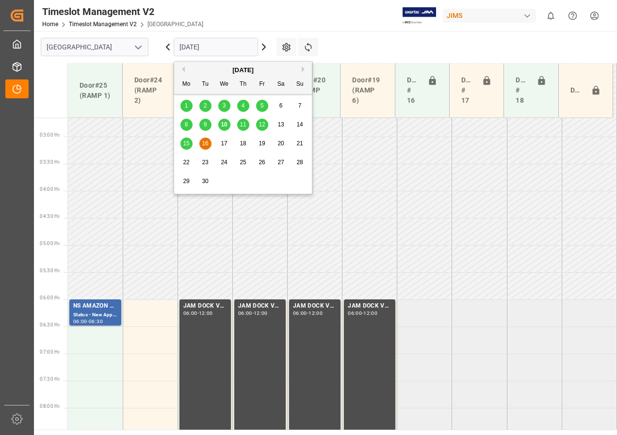
click at [188, 145] on span "15" at bounding box center [186, 143] width 6 height 7
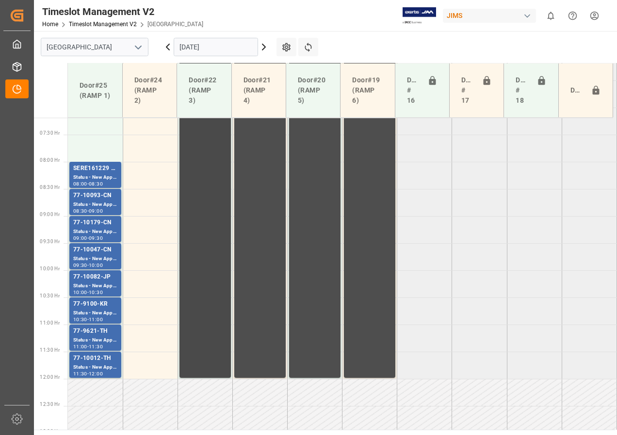
scroll to position [386, 0]
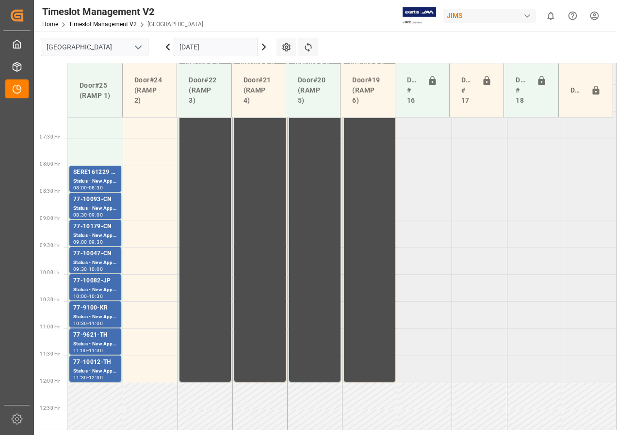
click at [194, 48] on input "[DATE]" at bounding box center [216, 47] width 84 height 18
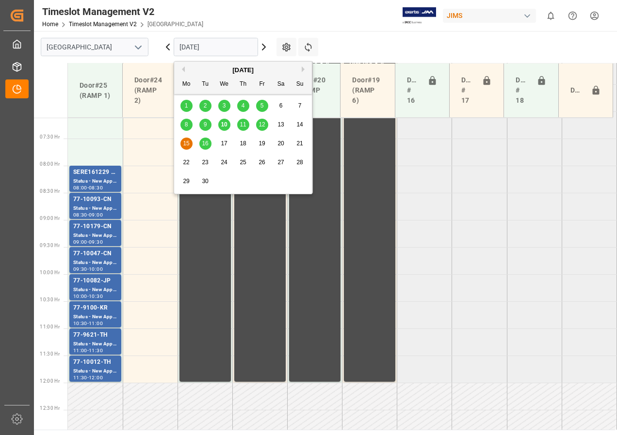
click at [205, 144] on span "16" at bounding box center [205, 143] width 6 height 7
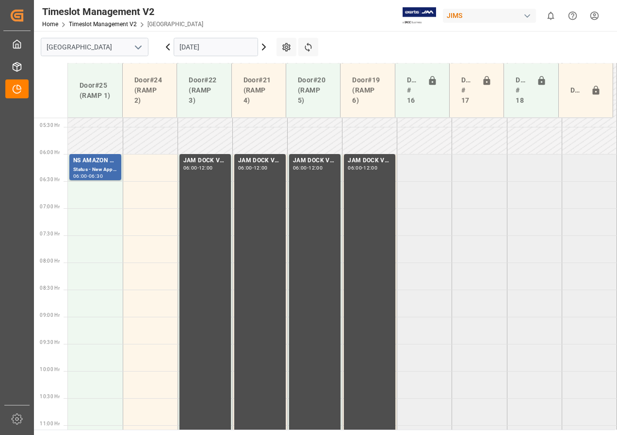
scroll to position [144, 0]
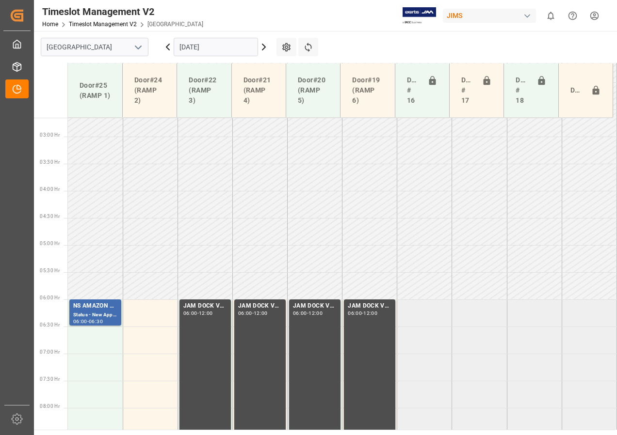
click at [168, 48] on icon at bounding box center [167, 47] width 3 height 6
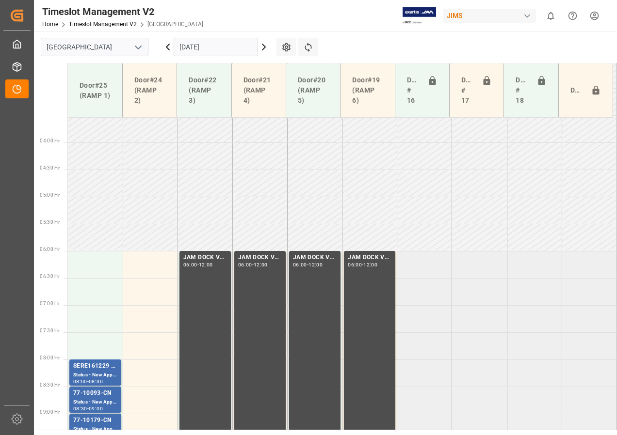
scroll to position [150, 0]
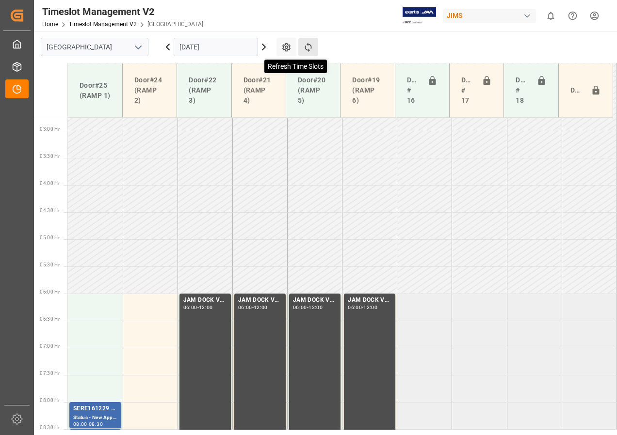
click at [311, 48] on icon at bounding box center [307, 47] width 7 height 9
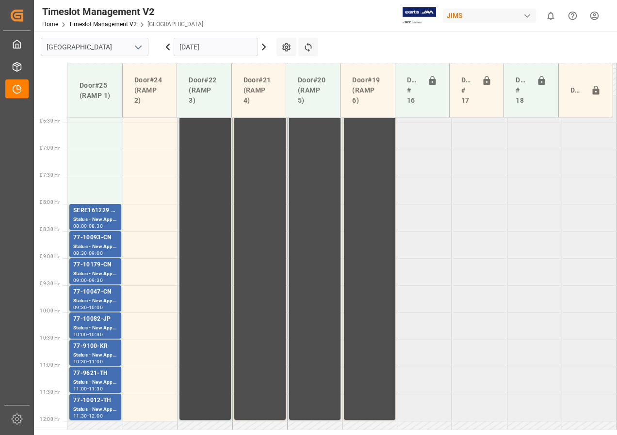
scroll to position [441, 0]
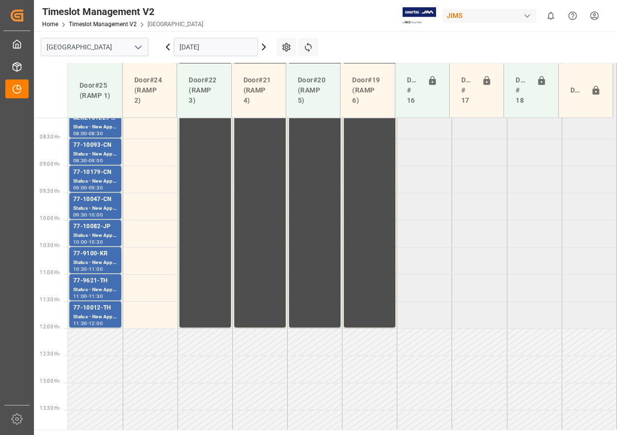
click at [218, 48] on input "[DATE]" at bounding box center [216, 47] width 84 height 18
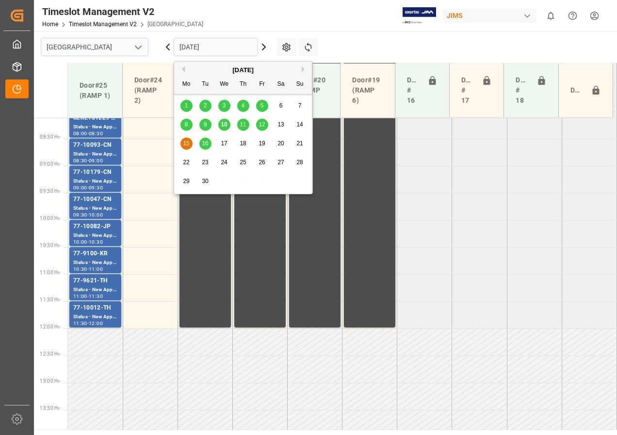
click at [242, 122] on span "11" at bounding box center [242, 124] width 6 height 7
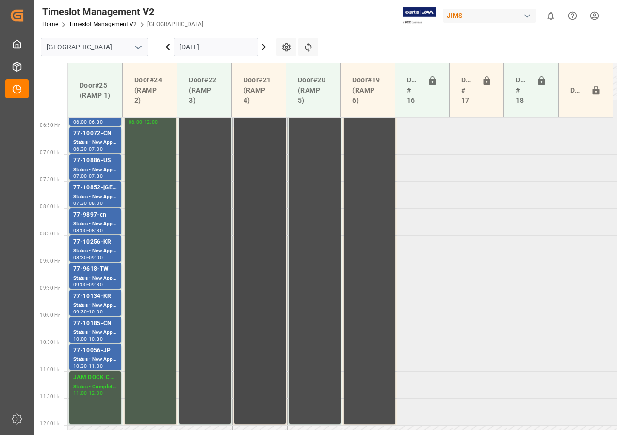
scroll to position [295, 0]
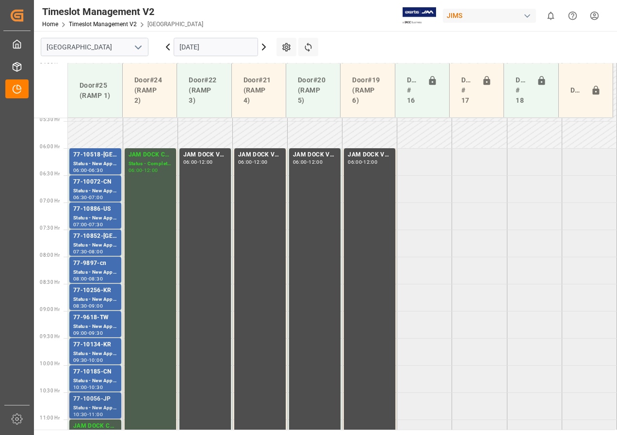
click at [101, 404] on div "77-10056-JP" at bounding box center [95, 400] width 44 height 10
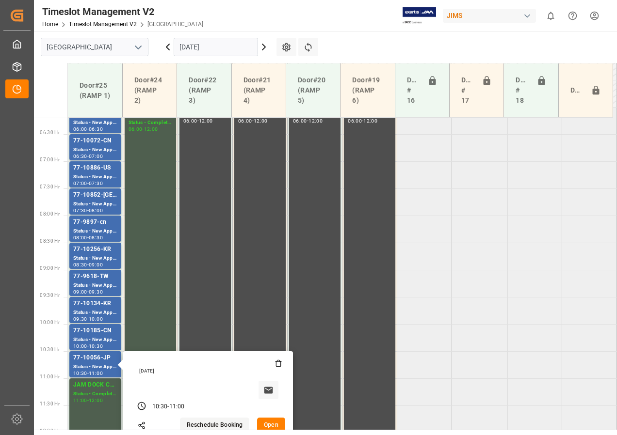
scroll to position [392, 0]
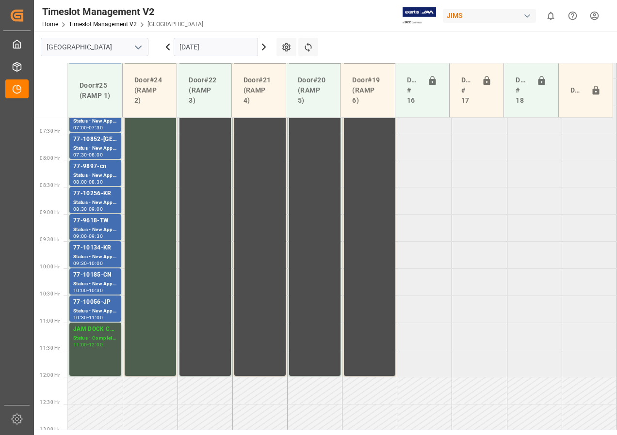
click at [100, 284] on div "Status - New Appointment" at bounding box center [95, 284] width 44 height 8
click at [99, 249] on div "77-10134-KR" at bounding box center [95, 248] width 44 height 10
click at [94, 224] on div "77-9618-TW" at bounding box center [95, 221] width 44 height 10
click at [95, 203] on div "Status - New Appointment" at bounding box center [95, 203] width 44 height 8
click at [97, 181] on div "08:30" at bounding box center [96, 182] width 14 height 4
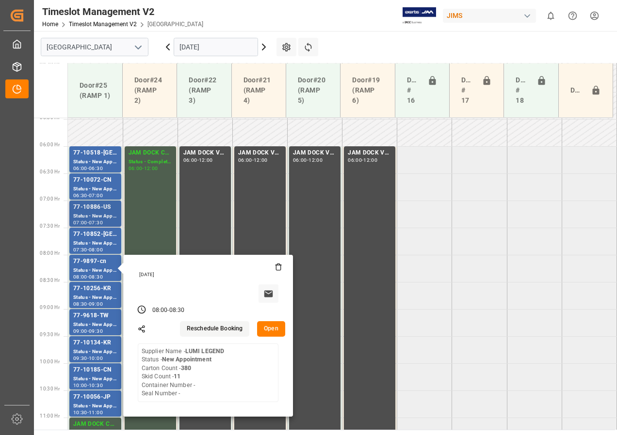
scroll to position [295, 0]
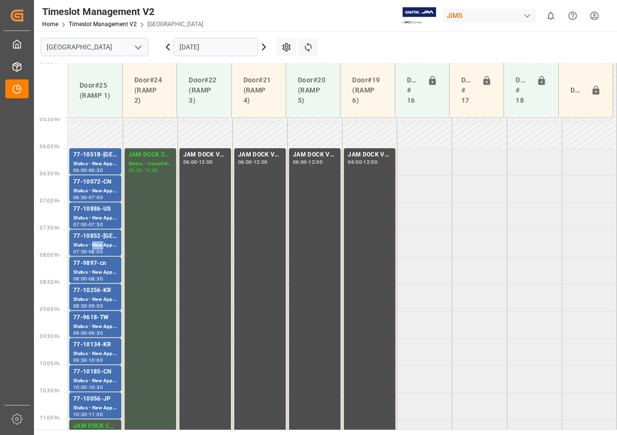
click at [94, 244] on div "Status - New Appointment" at bounding box center [95, 245] width 44 height 8
click at [97, 210] on div "77-10886-US" at bounding box center [95, 210] width 44 height 10
click at [97, 190] on div "Status - New Appointment" at bounding box center [95, 191] width 44 height 8
click at [99, 163] on div "Status - New Appointment" at bounding box center [95, 164] width 44 height 8
